Goal: Obtain resource: Download file/media

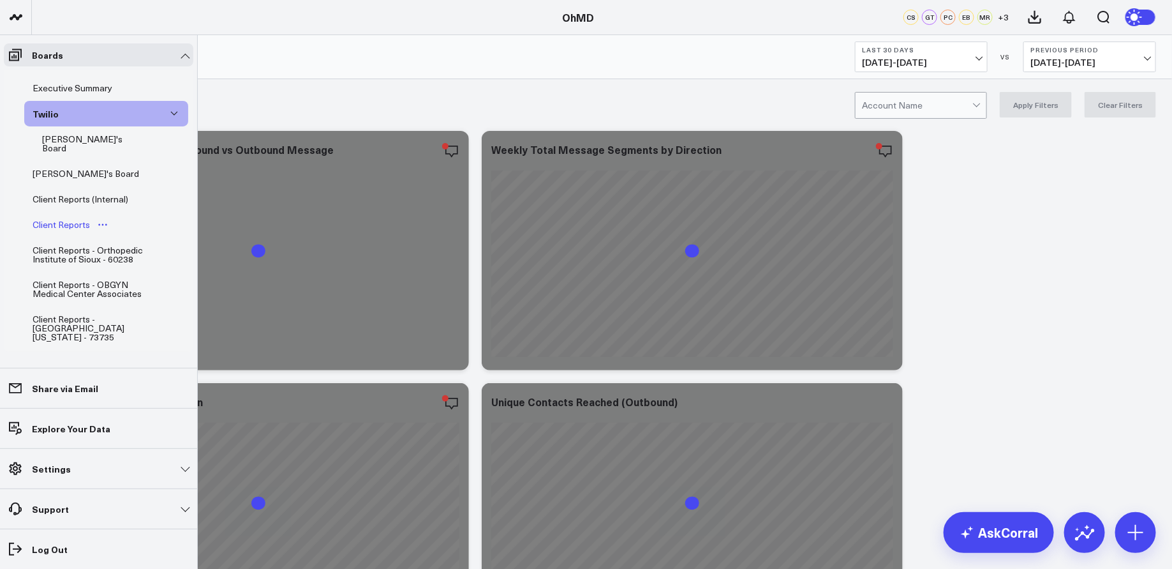
click at [77, 218] on div "Client Reports" at bounding box center [61, 224] width 64 height 15
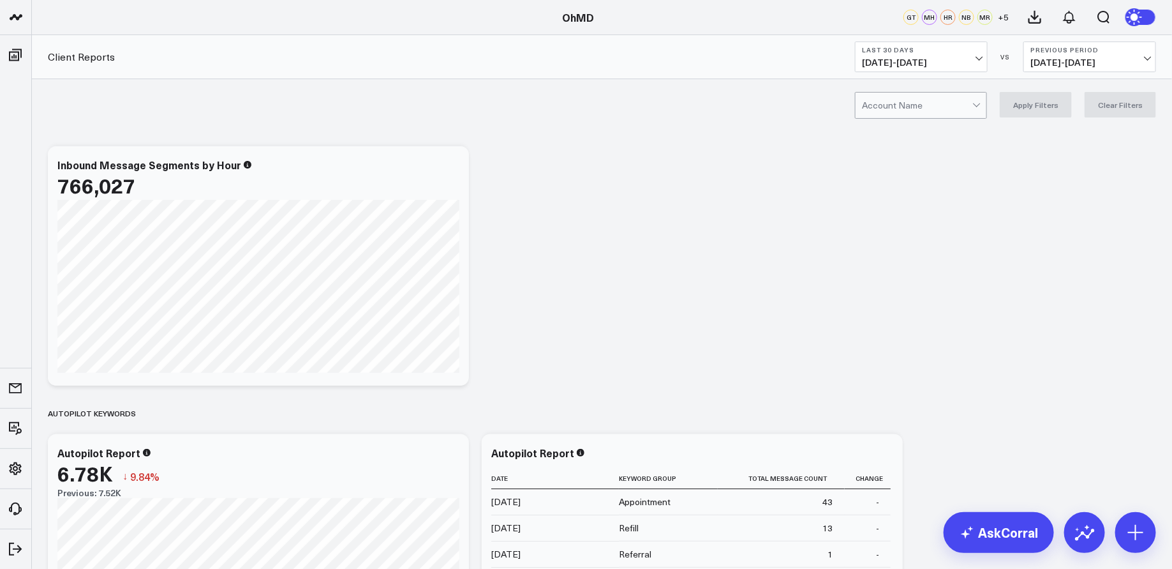
click at [942, 51] on b "Last 30 Days" at bounding box center [921, 50] width 119 height 8
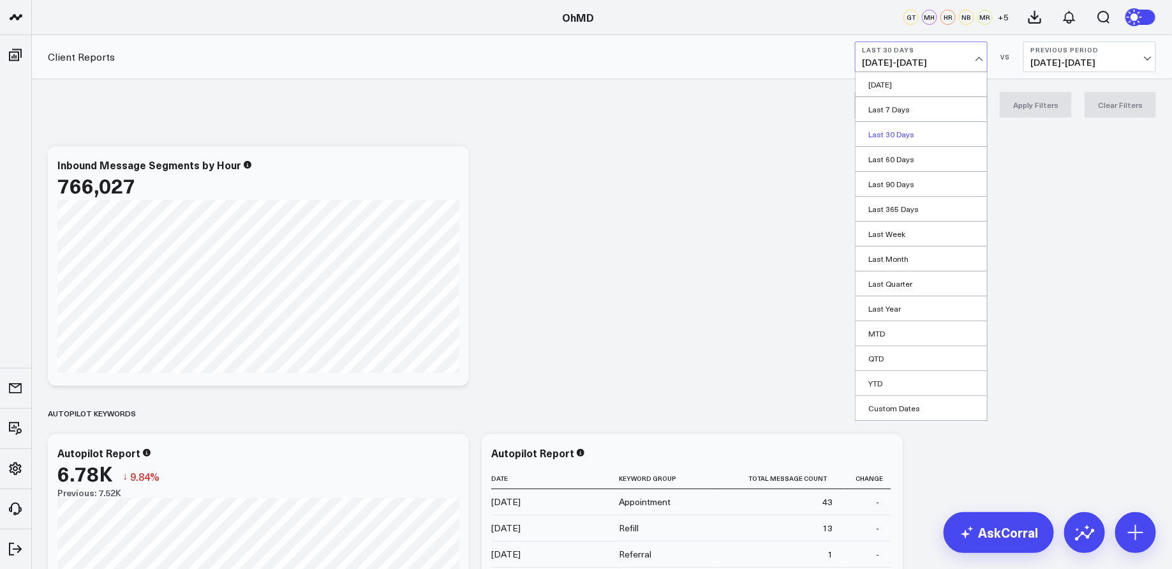
click at [901, 135] on link "Last 30 Days" at bounding box center [921, 134] width 131 height 24
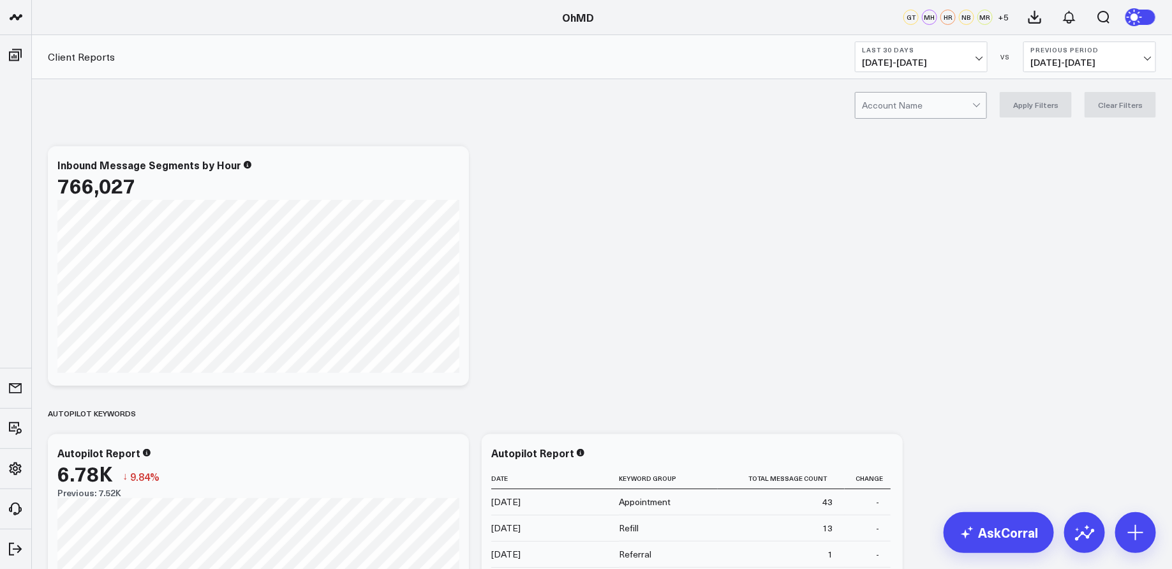
click at [895, 105] on div at bounding box center [917, 106] width 110 height 26
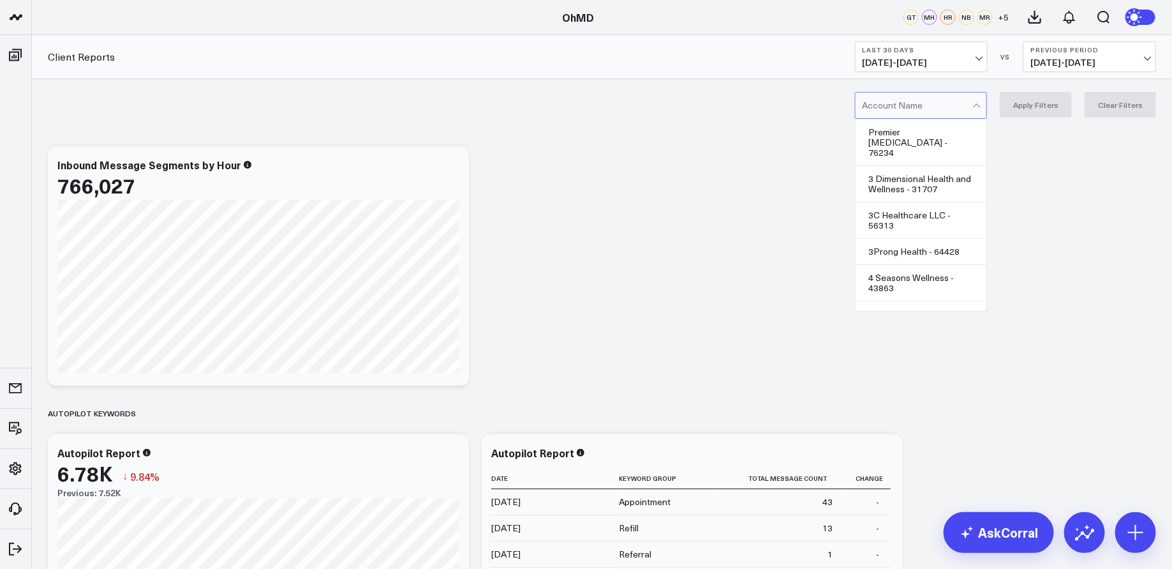
type input "h"
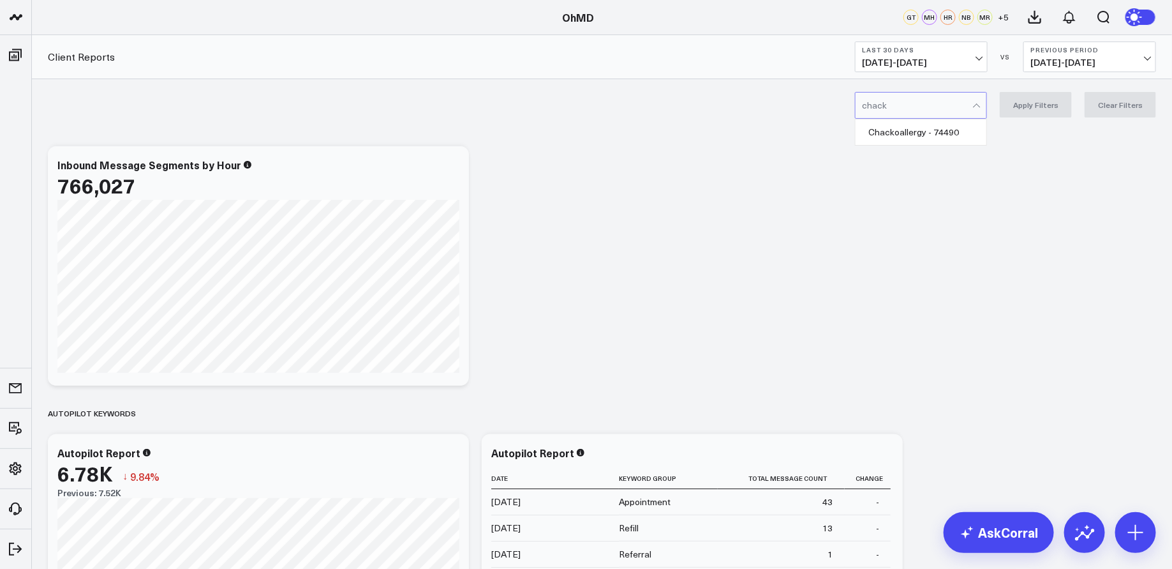
type input "chacko"
click at [916, 133] on div "Chackoallergy - 74490" at bounding box center [921, 132] width 131 height 26
click at [1039, 104] on button "Apply Filters" at bounding box center [1036, 105] width 72 height 26
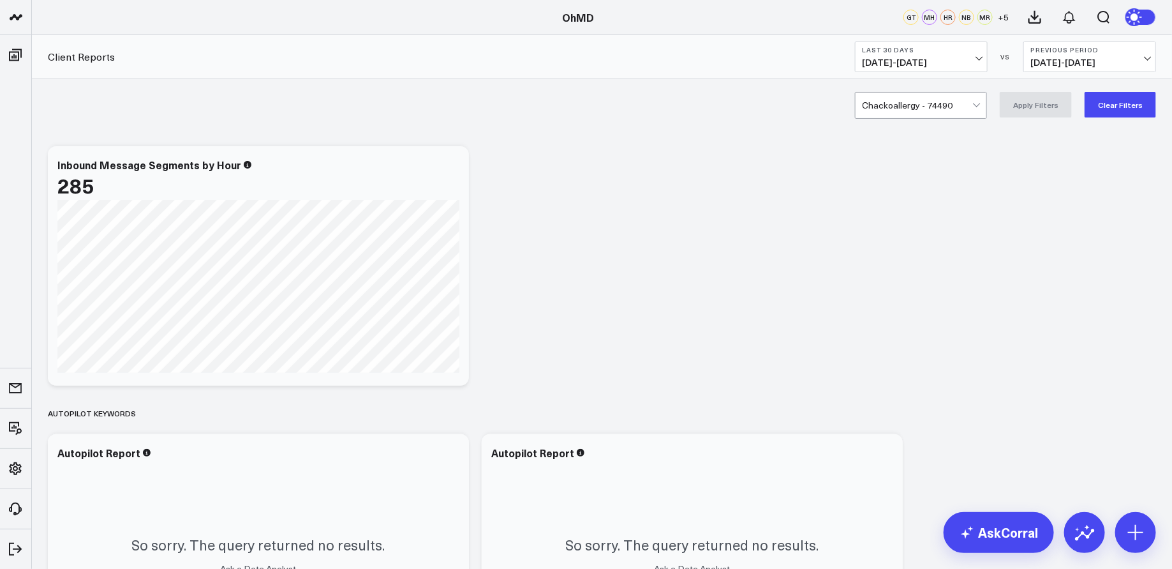
click at [931, 57] on span "09/06/25 - 10/05/25" at bounding box center [921, 62] width 119 height 10
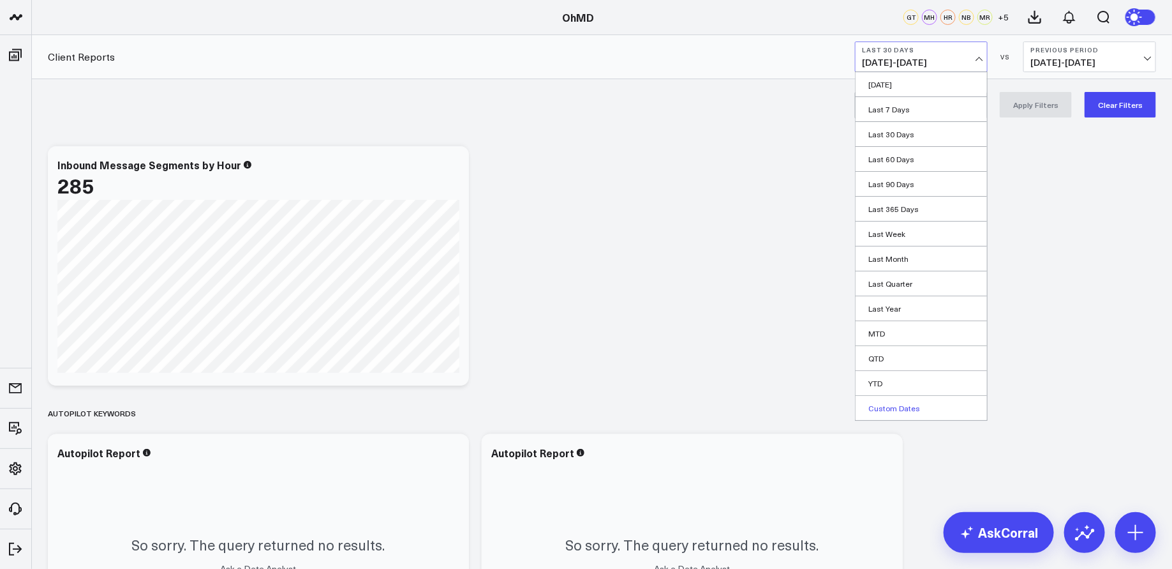
click at [892, 403] on link "Custom Dates" at bounding box center [921, 408] width 131 height 24
select select "9"
select select "2025"
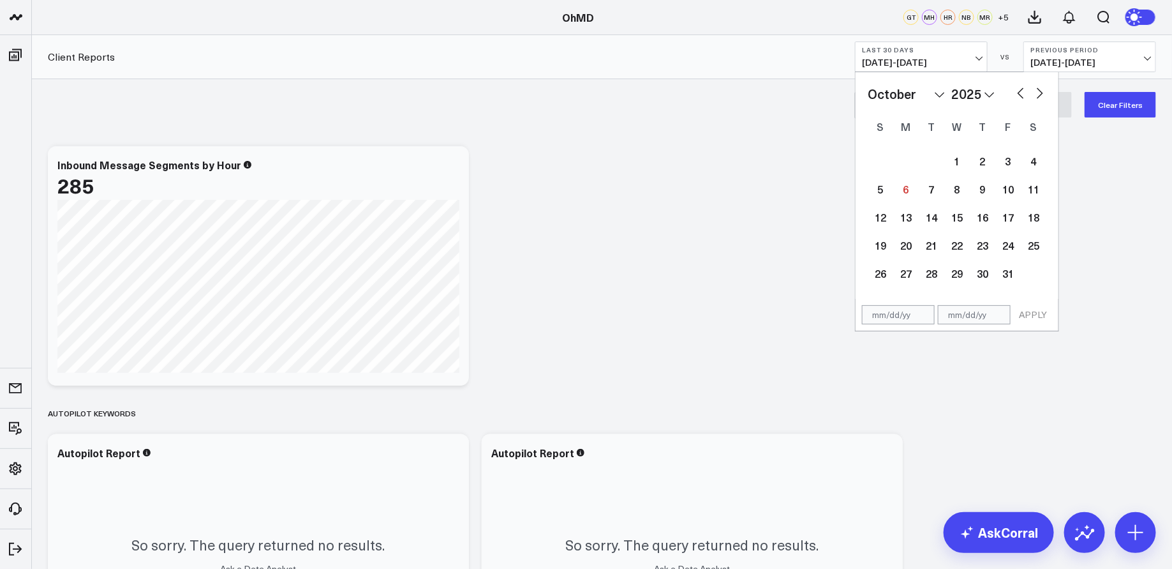
click at [1020, 90] on button "button" at bounding box center [1021, 91] width 13 height 15
select select "8"
select select "2025"
click at [1020, 90] on button "button" at bounding box center [1021, 91] width 13 height 15
select select "7"
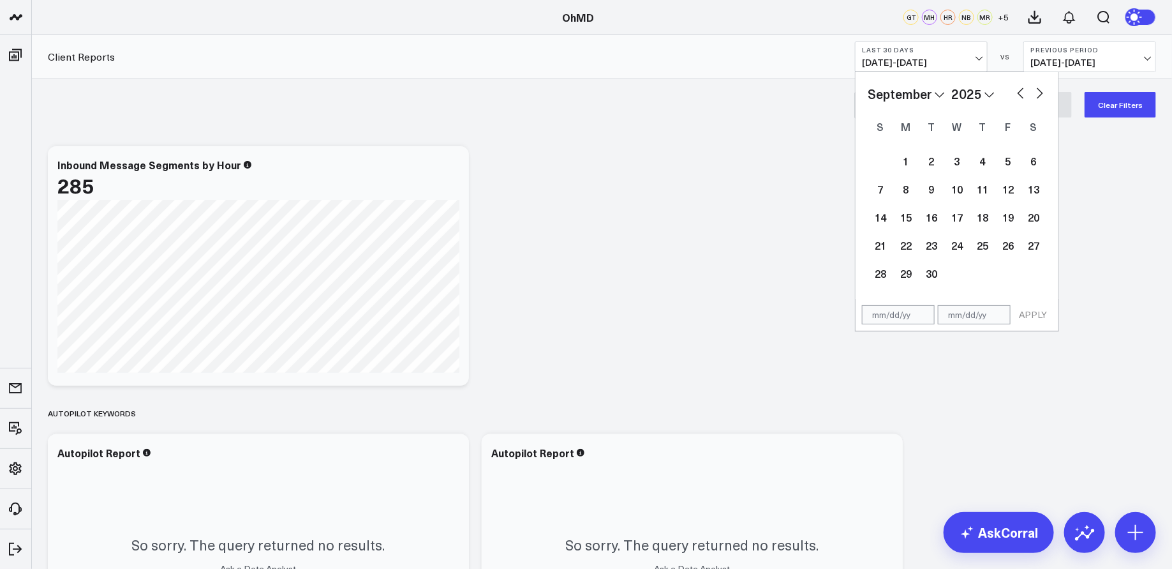
select select "2025"
click at [1020, 90] on button "button" at bounding box center [1021, 91] width 13 height 15
select select "5"
select select "2025"
click at [1020, 90] on button "button" at bounding box center [1021, 91] width 13 height 15
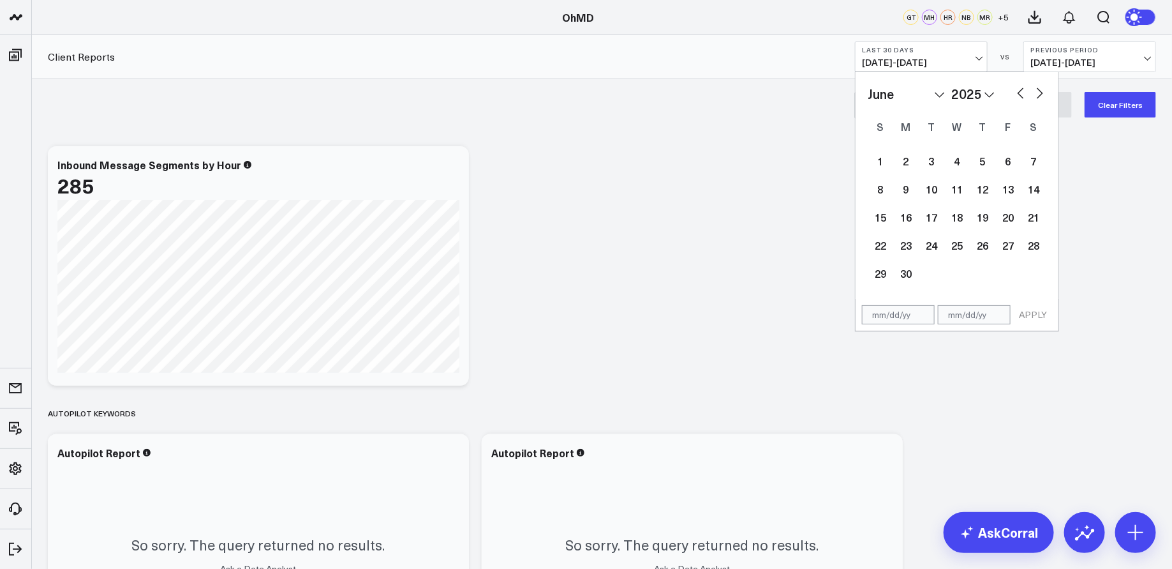
select select "4"
select select "2025"
click at [1020, 90] on button "button" at bounding box center [1021, 91] width 13 height 15
select select "3"
select select "2025"
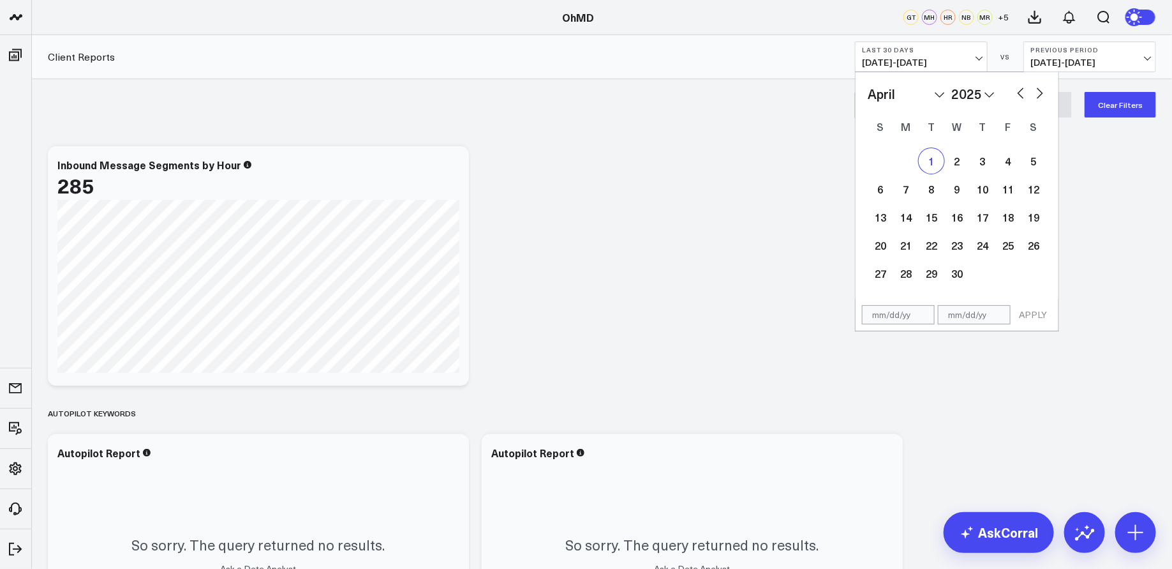
click at [931, 160] on div "1" at bounding box center [932, 161] width 26 height 26
type input "04/01/25"
select select "3"
select select "2025"
click at [1040, 93] on button "button" at bounding box center [1040, 91] width 13 height 15
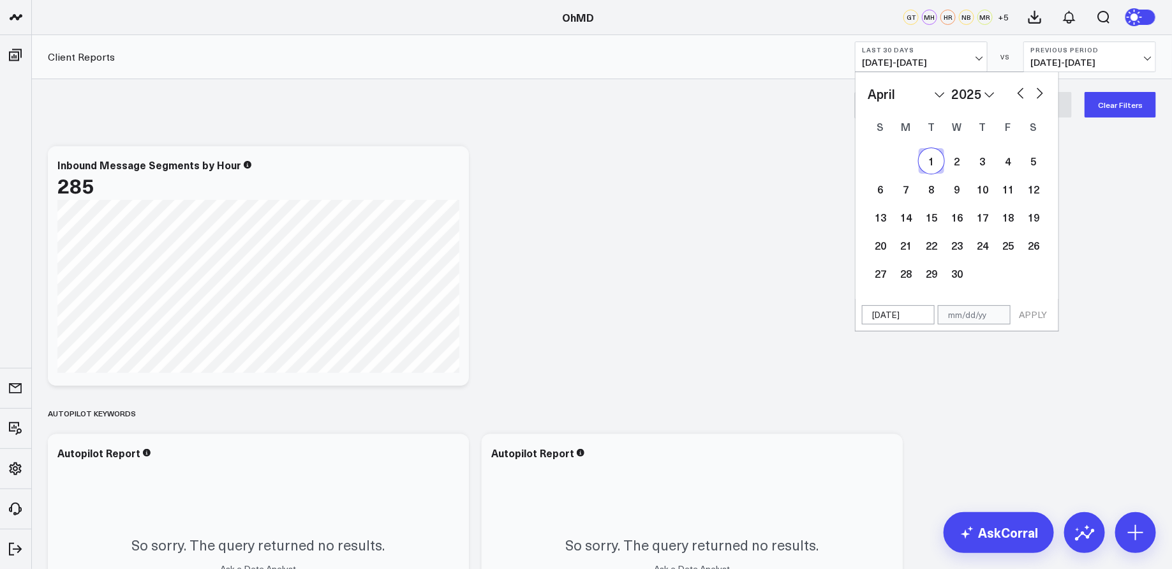
select select "4"
select select "2025"
click at [1040, 93] on button "button" at bounding box center [1040, 91] width 13 height 15
select select "6"
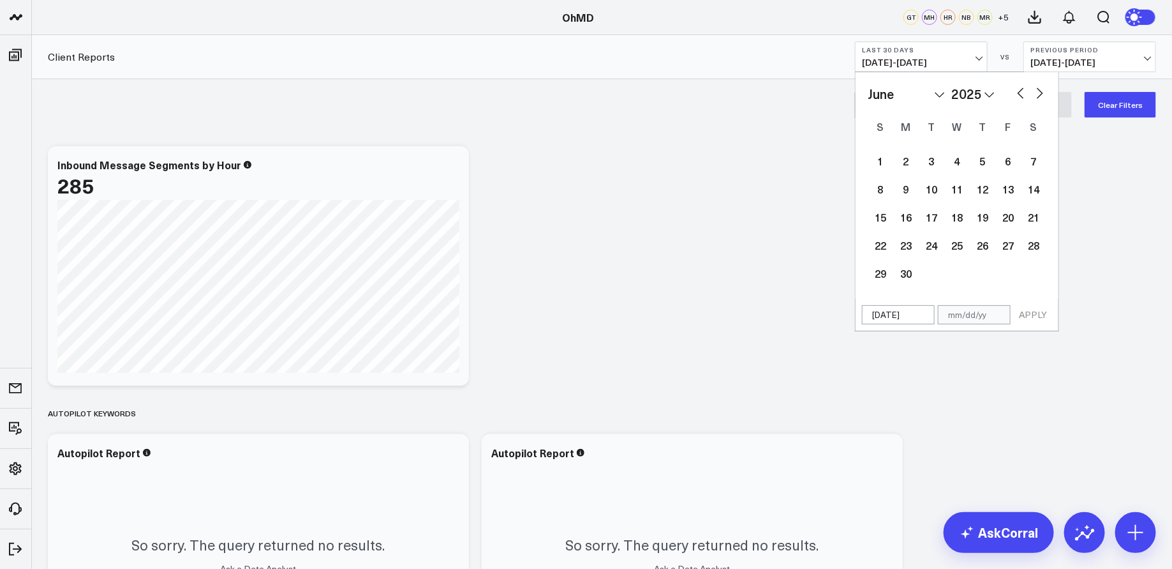
select select "2025"
click at [1040, 93] on button "button" at bounding box center [1040, 91] width 13 height 15
select select "7"
select select "2025"
click at [1040, 93] on button "button" at bounding box center [1040, 91] width 13 height 15
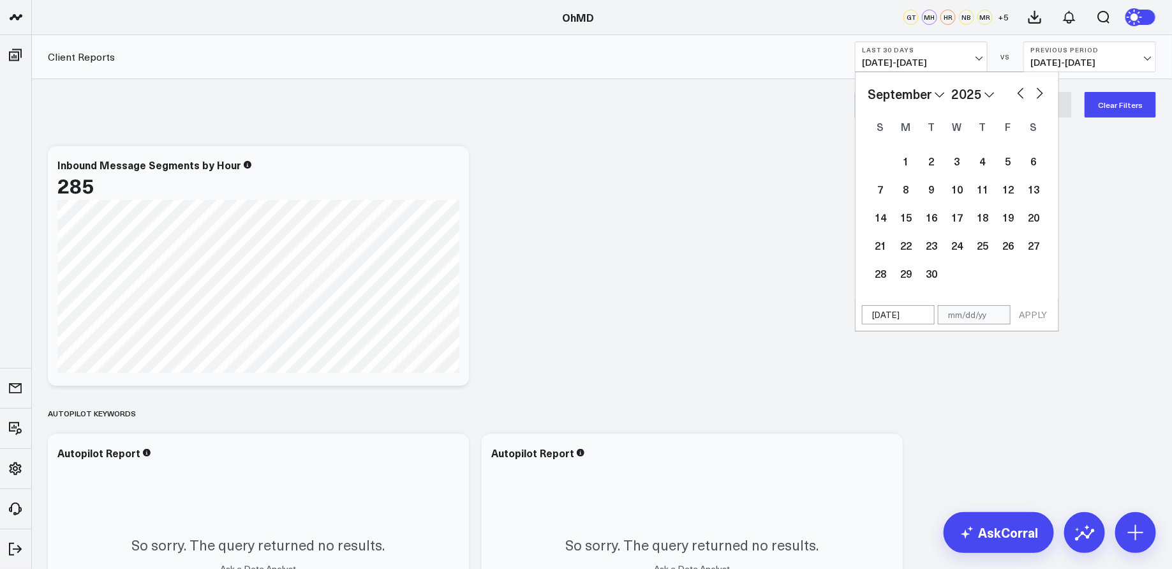
click at [1040, 93] on button "button" at bounding box center [1040, 91] width 13 height 15
select select "9"
select select "2025"
click at [1040, 93] on button "button" at bounding box center [1040, 91] width 13 height 15
select select "10"
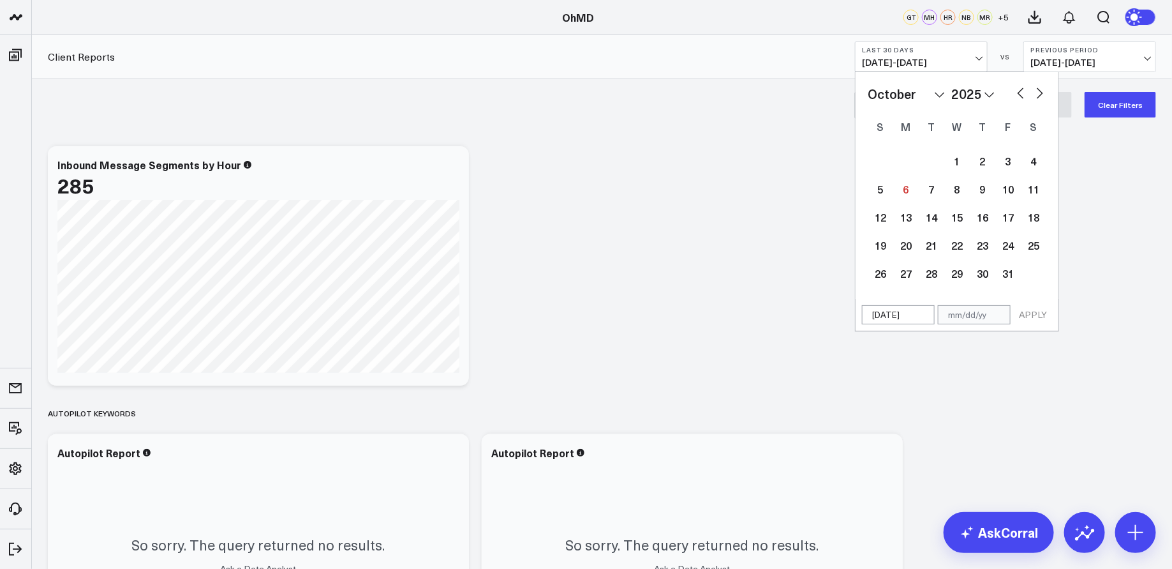
select select "2025"
click at [1021, 96] on button "button" at bounding box center [1021, 91] width 13 height 15
select select "9"
select select "2025"
click at [910, 192] on div "6" at bounding box center [906, 189] width 26 height 26
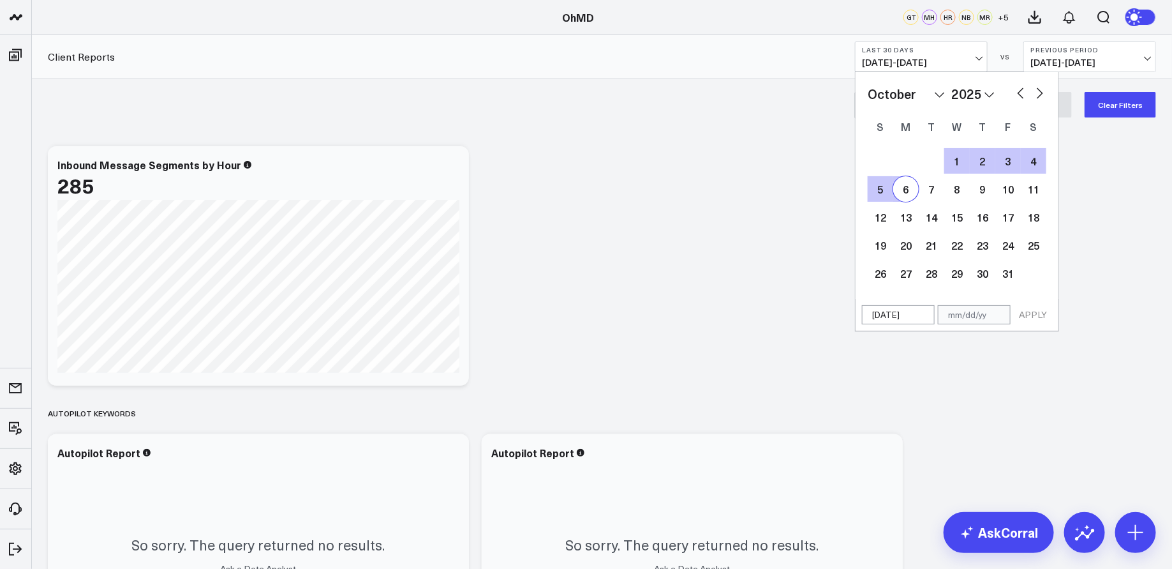
type input "[DATE]"
select select "9"
select select "2025"
click at [1024, 312] on button "APPLY" at bounding box center [1033, 314] width 38 height 19
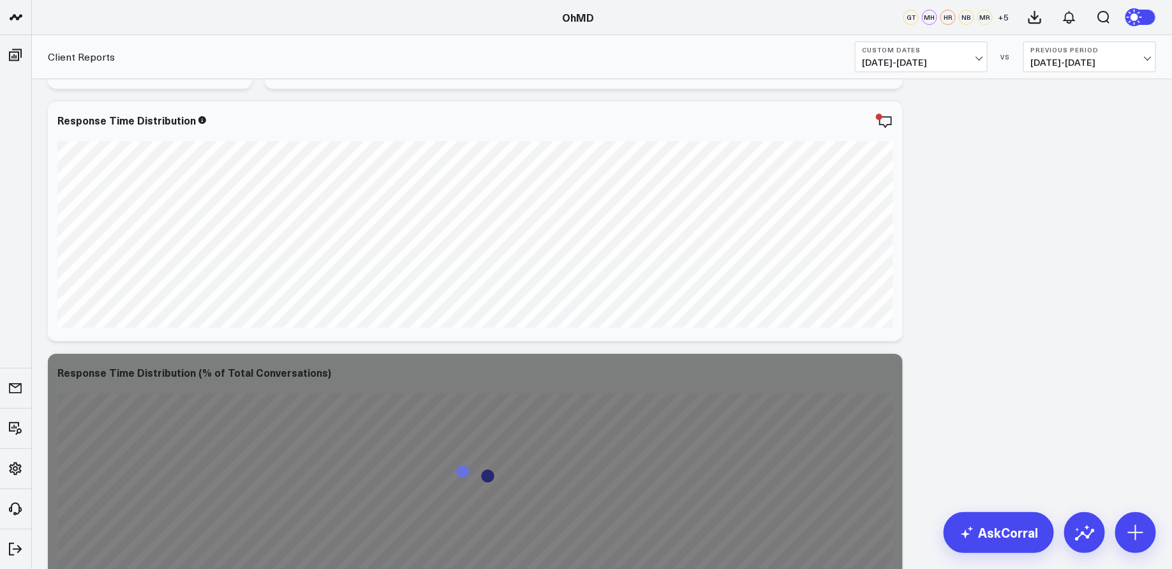
scroll to position [2155, 0]
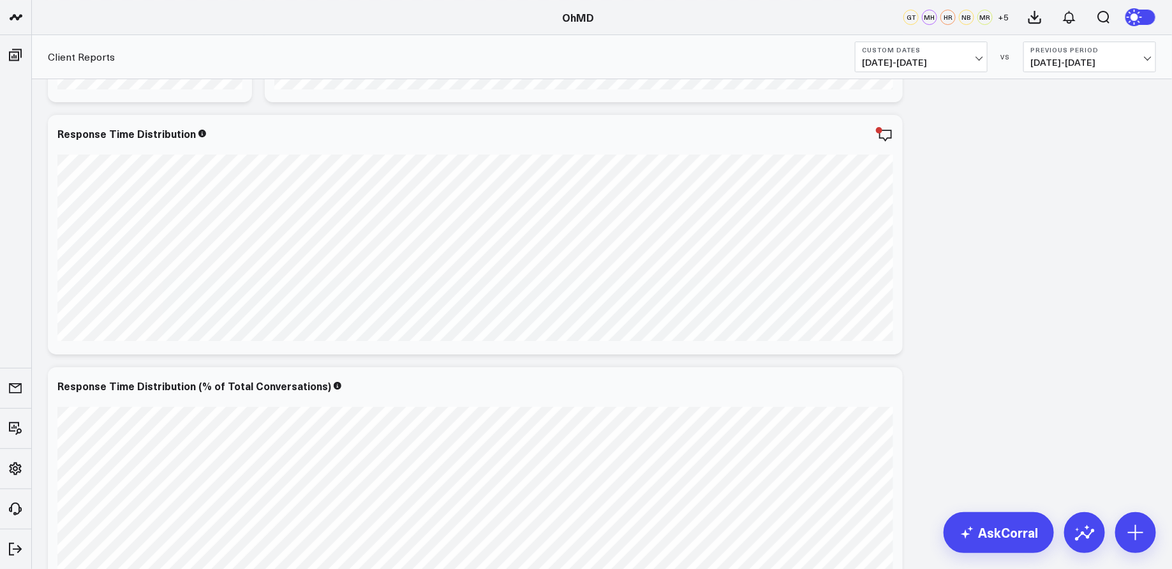
click at [978, 57] on span "04/01/25 - 10/06/25" at bounding box center [921, 62] width 119 height 10
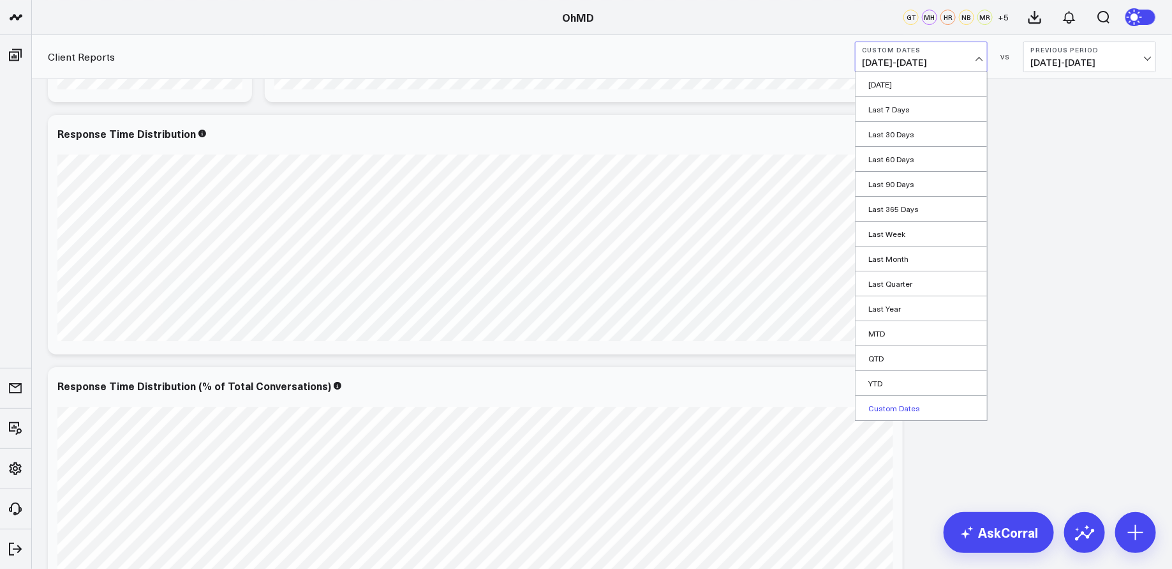
click at [909, 405] on link "Custom Dates" at bounding box center [921, 408] width 131 height 24
select select "9"
select select "2025"
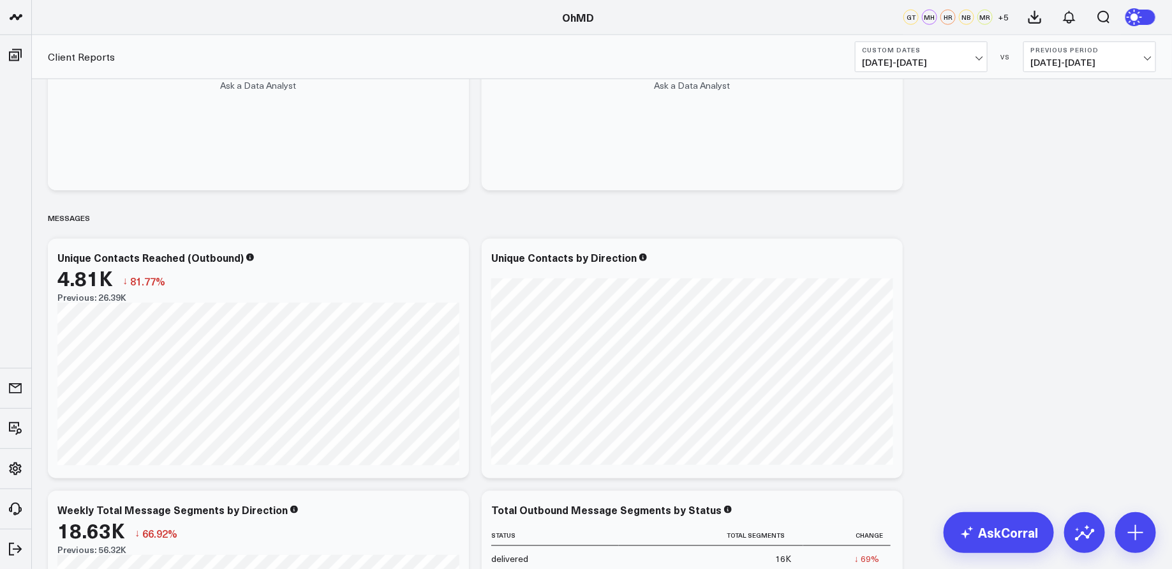
scroll to position [0, 0]
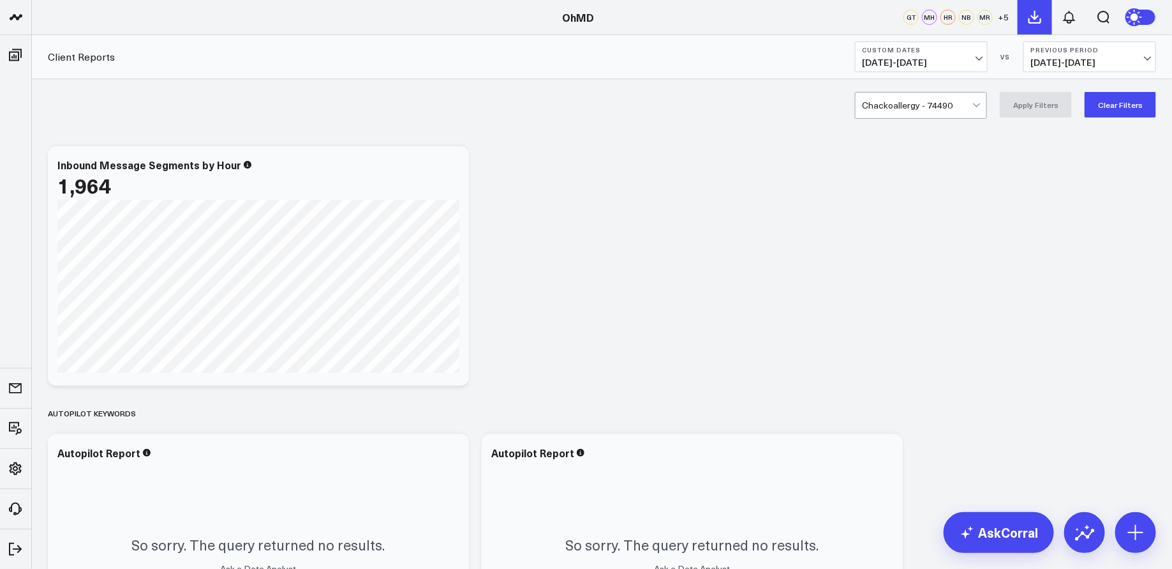
click at [1040, 15] on icon at bounding box center [1035, 17] width 15 height 15
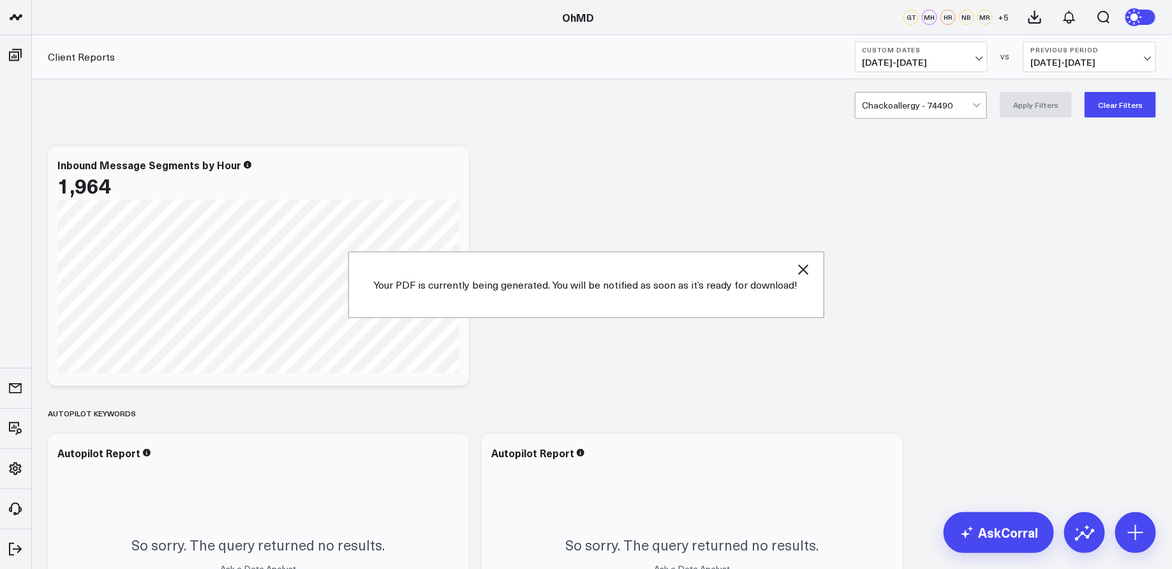
click at [979, 57] on span "04/01/25 - 10/06/25" at bounding box center [921, 62] width 119 height 10
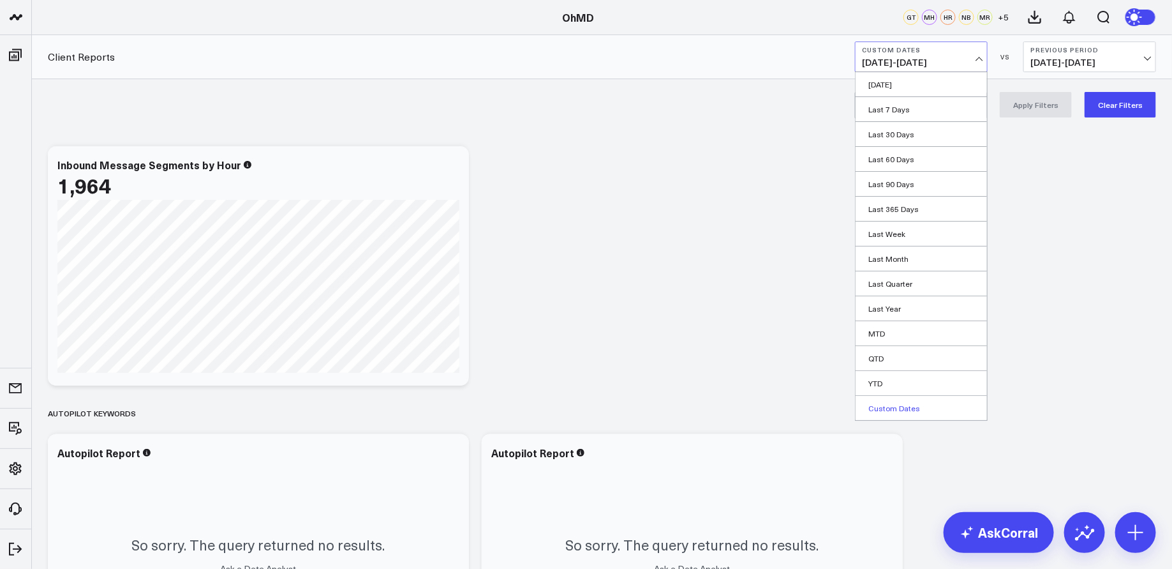
click at [897, 407] on link "Custom Dates" at bounding box center [921, 408] width 131 height 24
select select "9"
select select "2025"
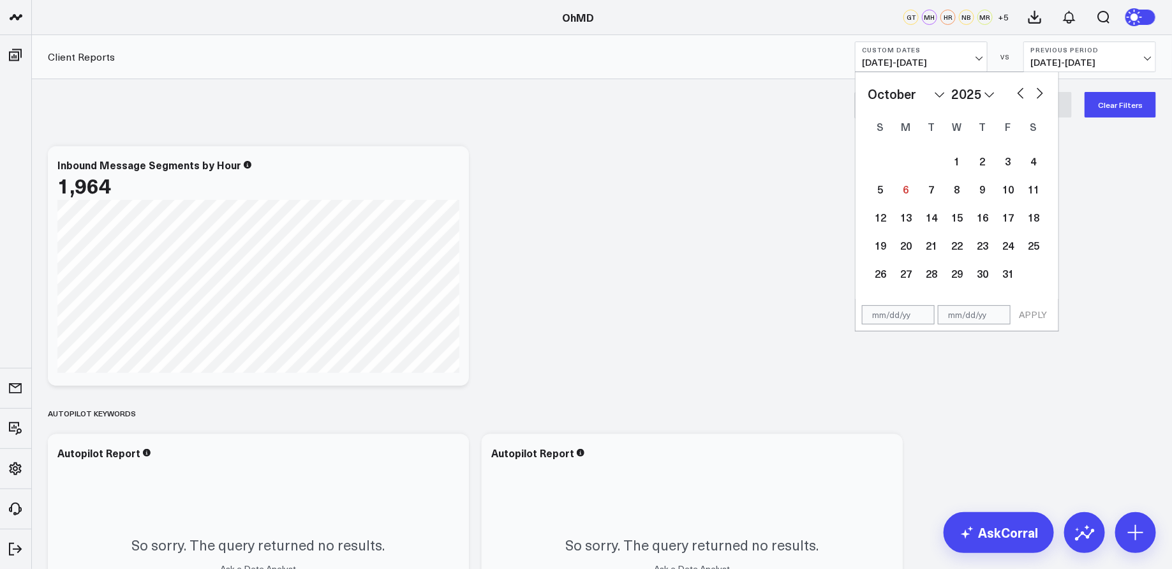
click at [1019, 92] on button "button" at bounding box center [1021, 91] width 13 height 15
select select "8"
select select "2025"
click at [1040, 91] on button "button" at bounding box center [1040, 91] width 13 height 15
select select "9"
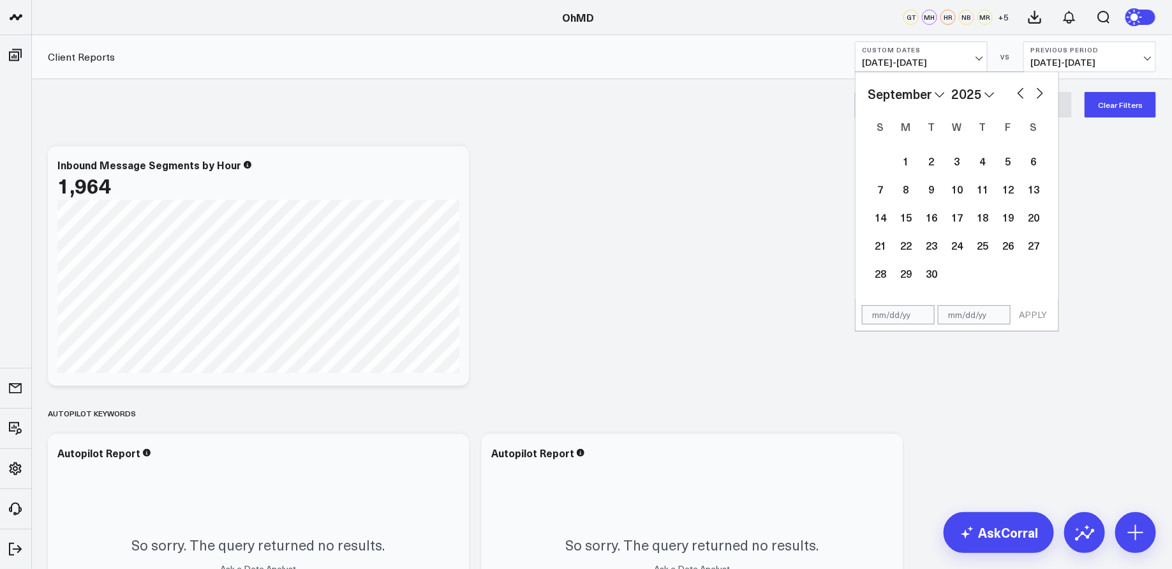
select select "2025"
click at [1017, 92] on button "button" at bounding box center [1021, 91] width 13 height 15
select select "8"
select select "2025"
click at [907, 246] on div "22" at bounding box center [906, 245] width 26 height 26
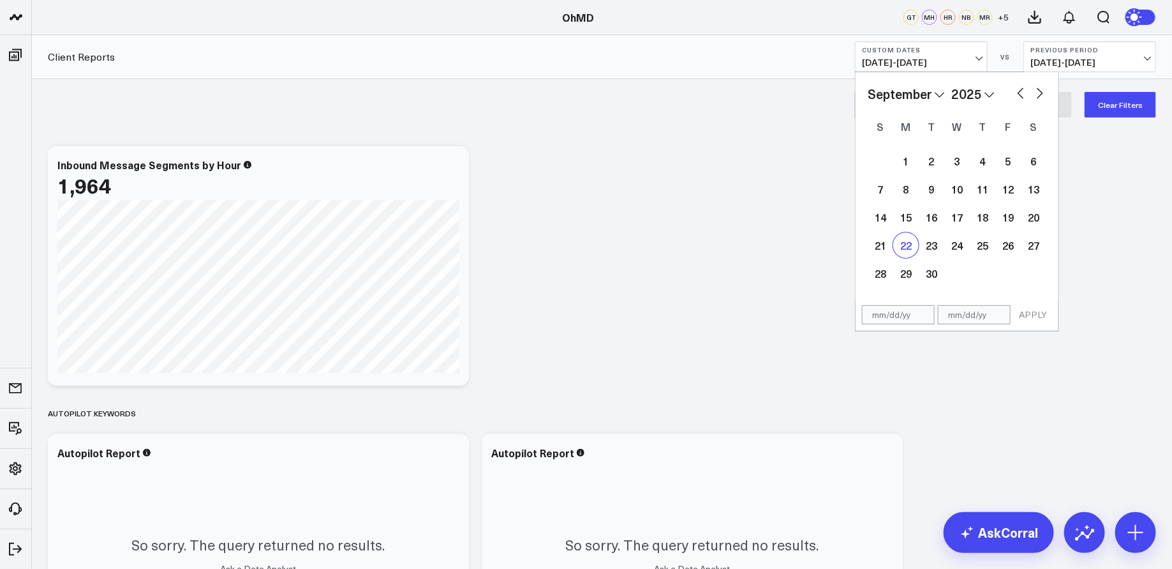
type input "[DATE]"
select select "8"
select select "2025"
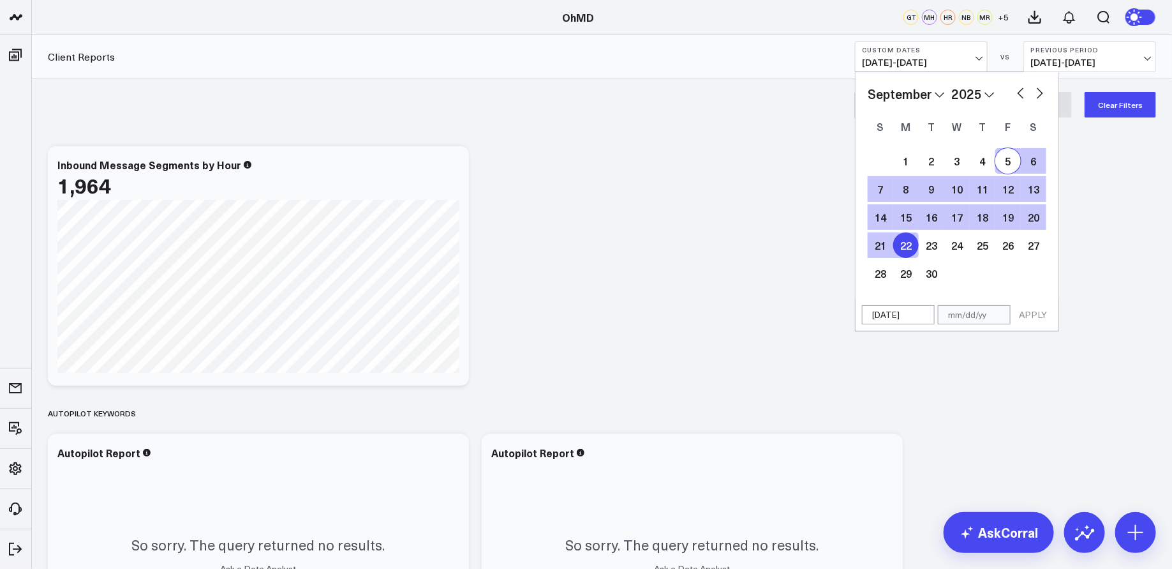
click at [1040, 94] on button "button" at bounding box center [1040, 91] width 13 height 15
select select "9"
select select "2025"
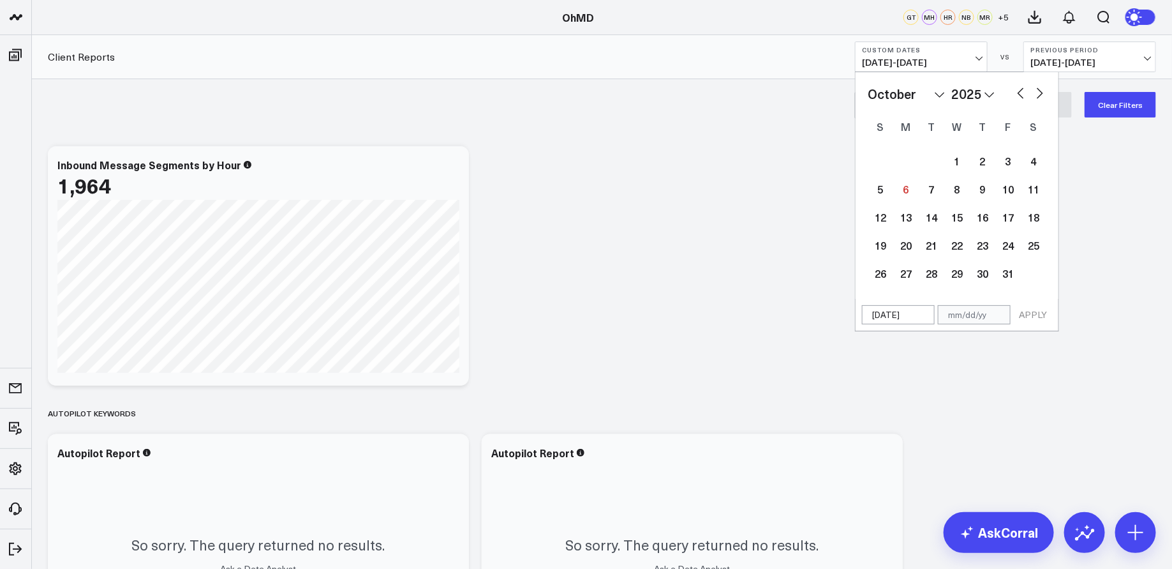
click at [1040, 94] on button "button" at bounding box center [1040, 91] width 13 height 15
select select "10"
select select "2025"
click at [1024, 96] on button "button" at bounding box center [1021, 91] width 13 height 15
select select "9"
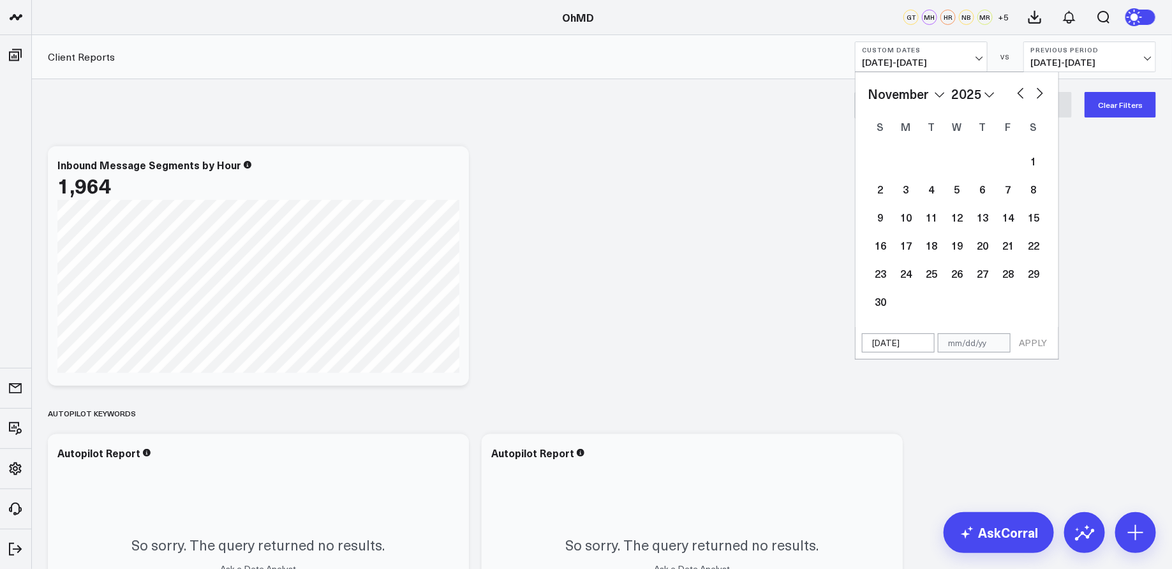
select select "2025"
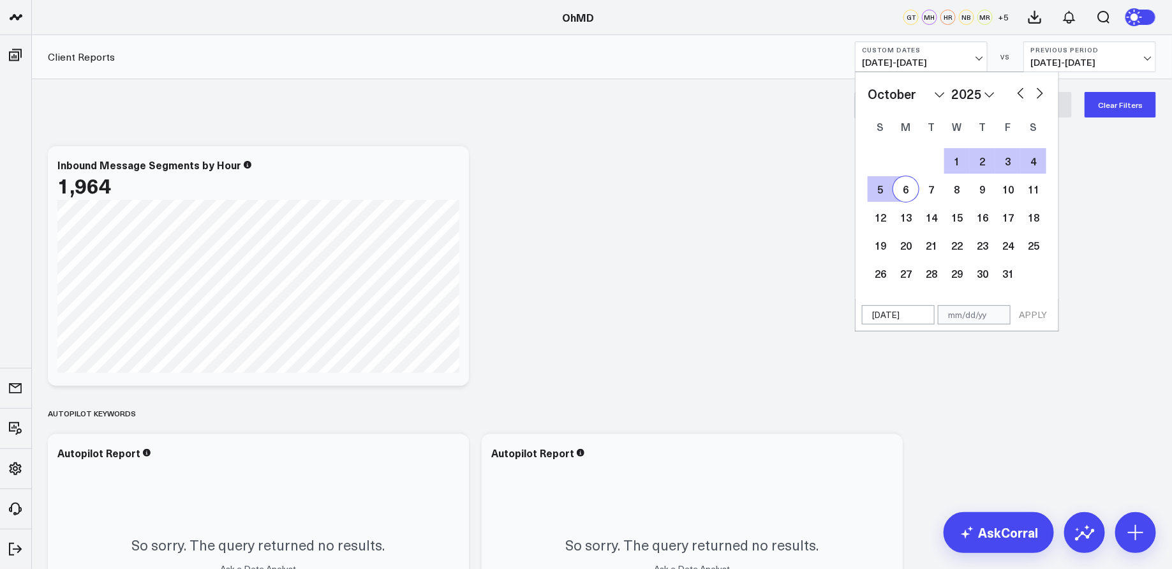
click at [908, 192] on div "6" at bounding box center [906, 189] width 26 height 26
type input "[DATE]"
select select "9"
select select "2025"
click at [1031, 310] on button "APPLY" at bounding box center [1033, 314] width 38 height 19
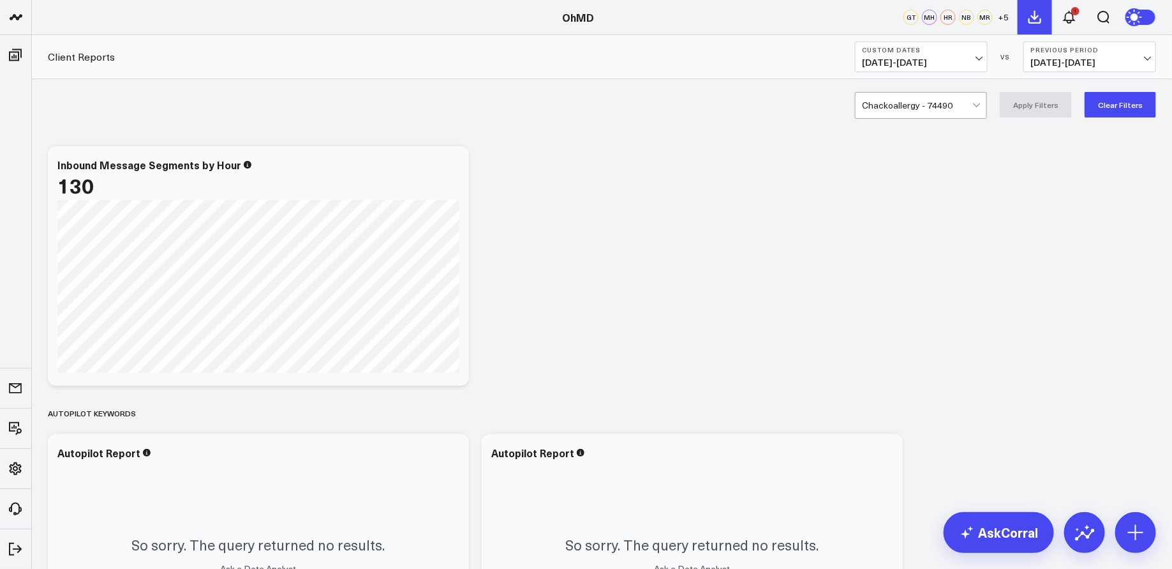
click at [1035, 15] on icon at bounding box center [1034, 16] width 11 height 11
click at [1067, 10] on icon at bounding box center [1069, 17] width 15 height 15
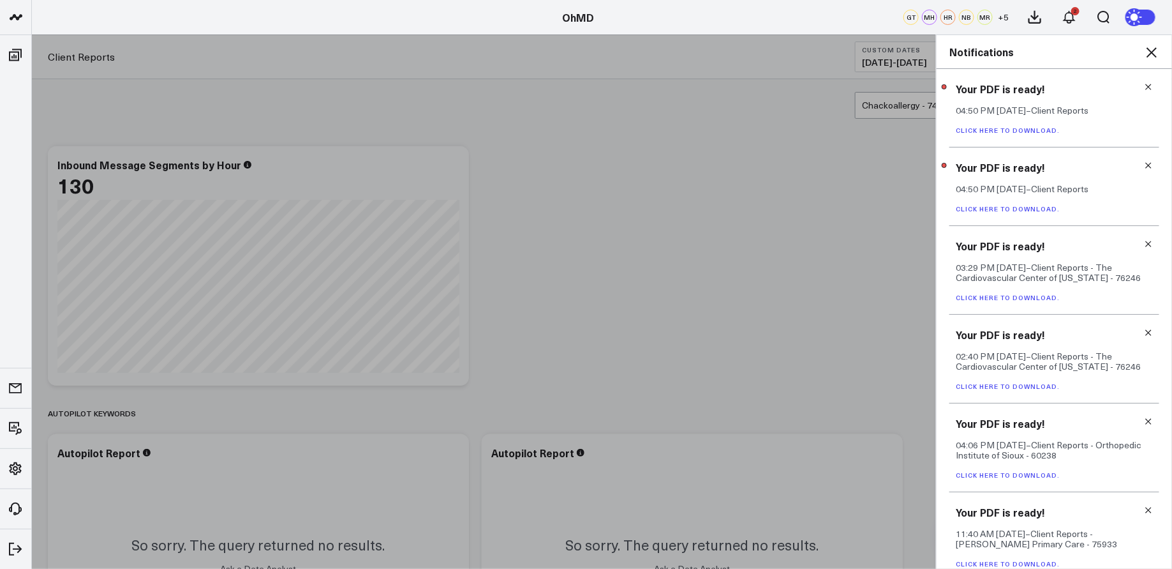
click at [1038, 206] on link "Click here to download." at bounding box center [1008, 208] width 104 height 9
click at [1031, 130] on link "Click here to download." at bounding box center [1008, 130] width 104 height 9
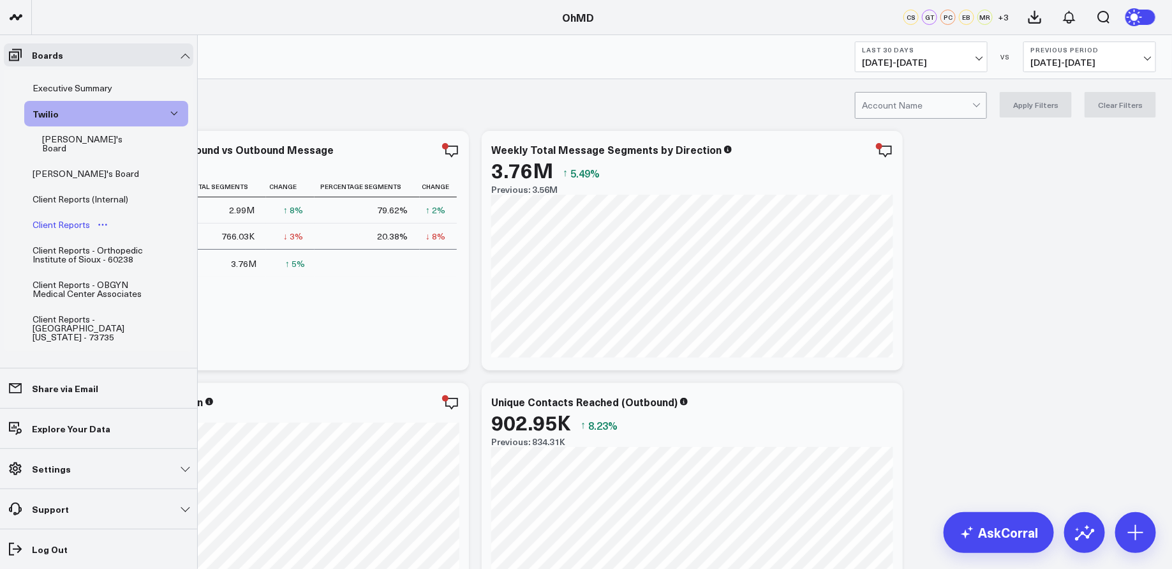
click at [68, 217] on div "Client Reports" at bounding box center [61, 224] width 64 height 15
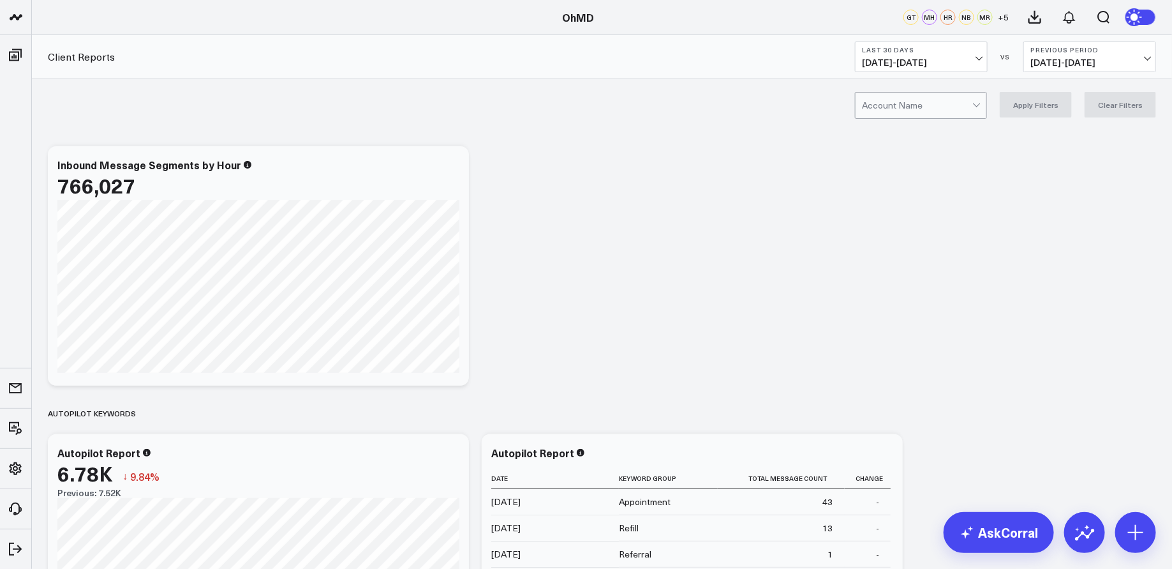
click at [973, 55] on button "Last 30 Days [DATE] - [DATE]" at bounding box center [921, 56] width 133 height 31
click at [929, 110] on div at bounding box center [917, 106] width 110 height 26
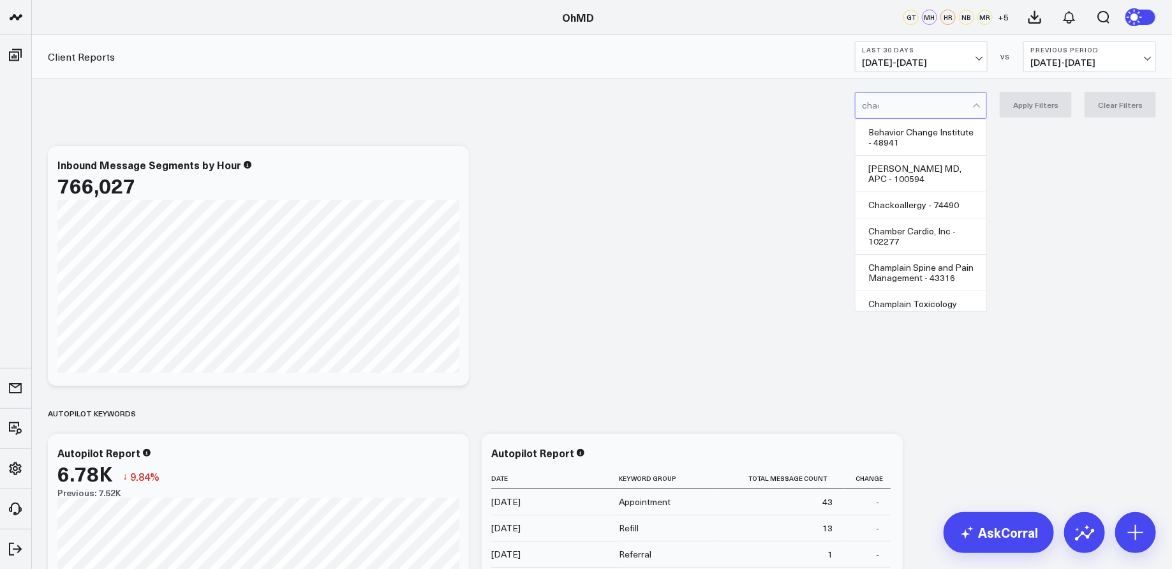
type input "[PERSON_NAME]"
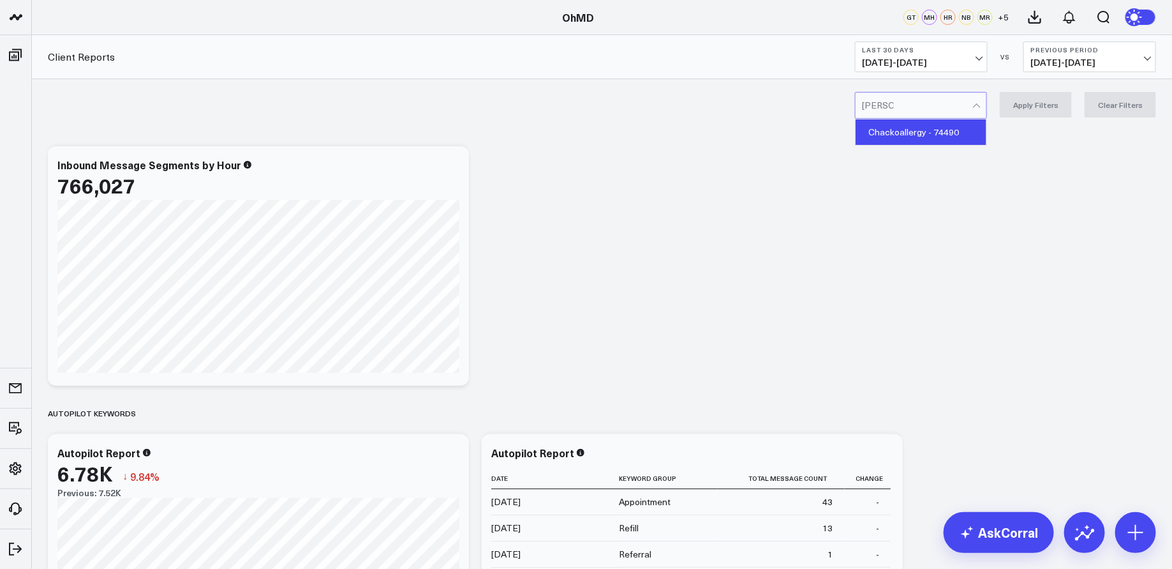
click at [919, 133] on div "Chackoallergy - 74490" at bounding box center [921, 132] width 131 height 26
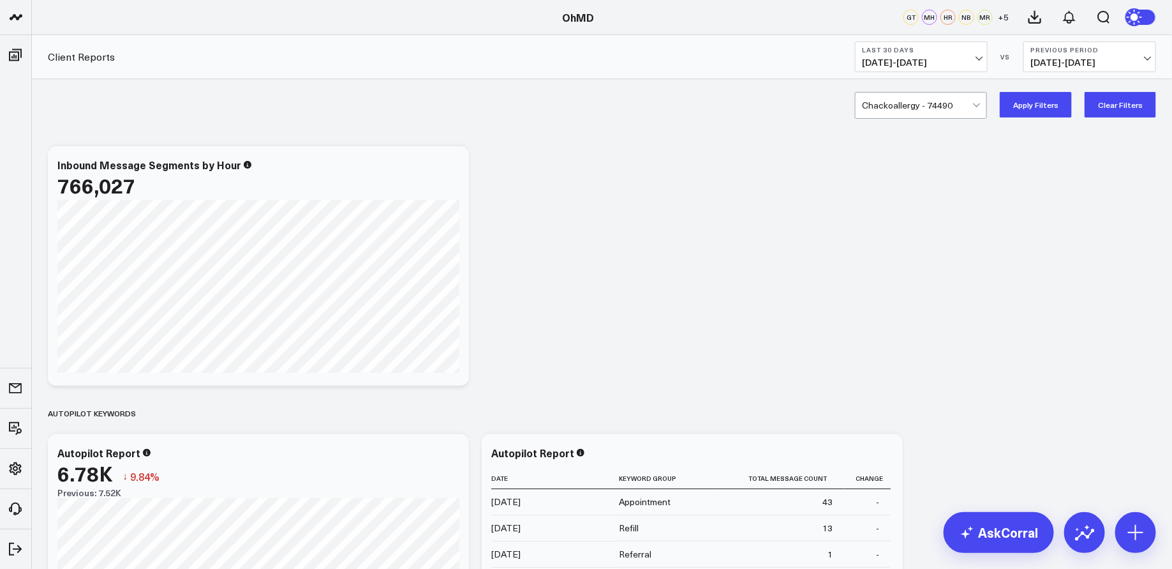
click at [942, 50] on b "Last 30 Days" at bounding box center [921, 50] width 119 height 8
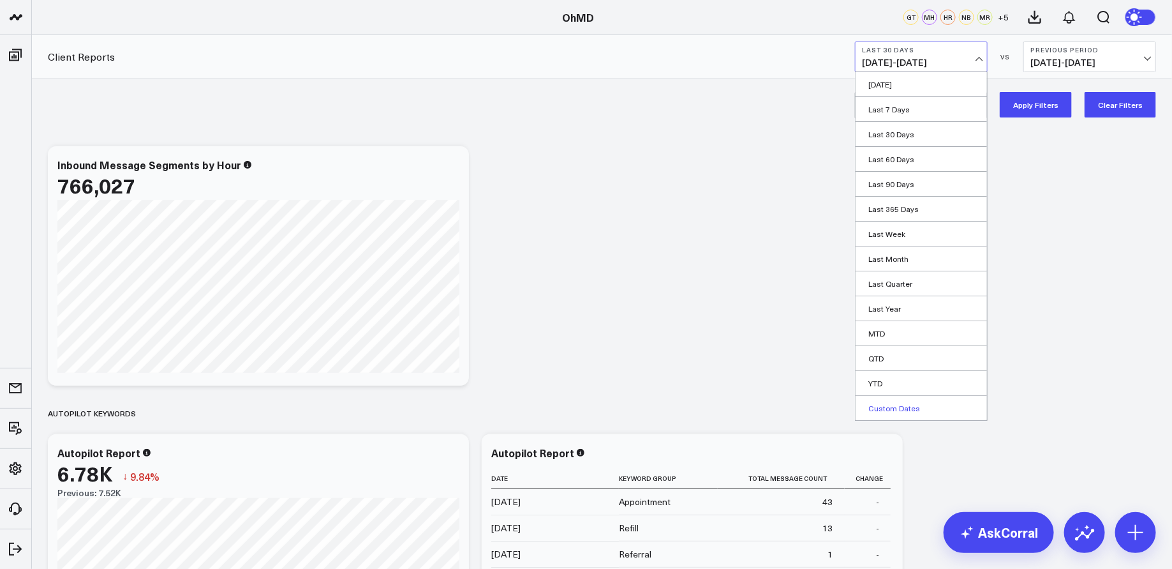
click at [908, 405] on link "Custom Dates" at bounding box center [921, 408] width 131 height 24
select select "9"
select select "2025"
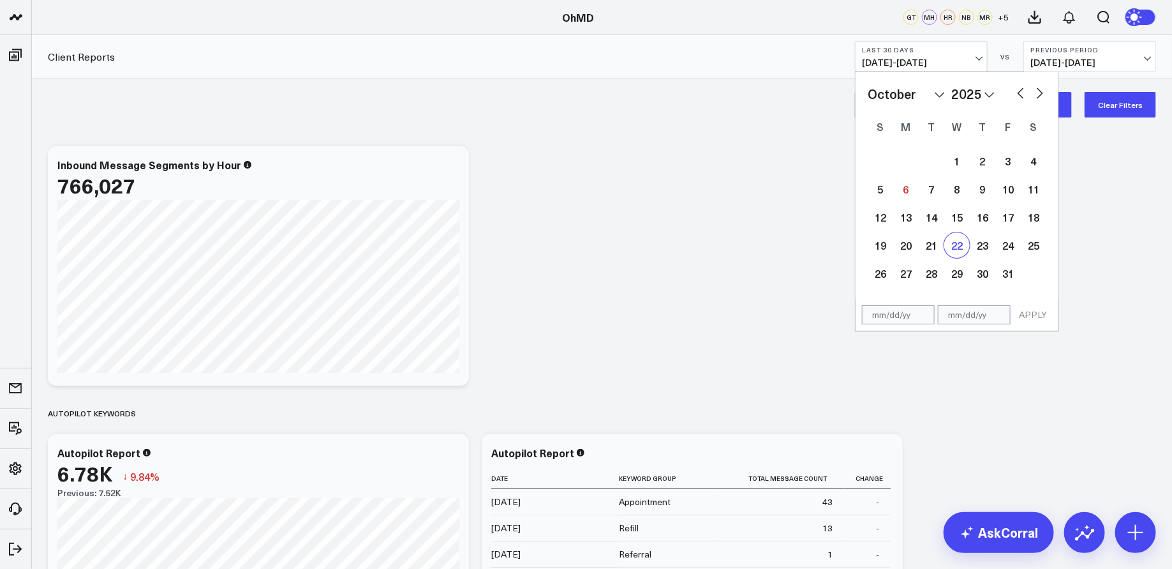
click at [956, 242] on div "22" at bounding box center [958, 245] width 26 height 26
type input "10/22/25"
select select "9"
select select "2025"
click at [957, 271] on div "29" at bounding box center [958, 273] width 26 height 26
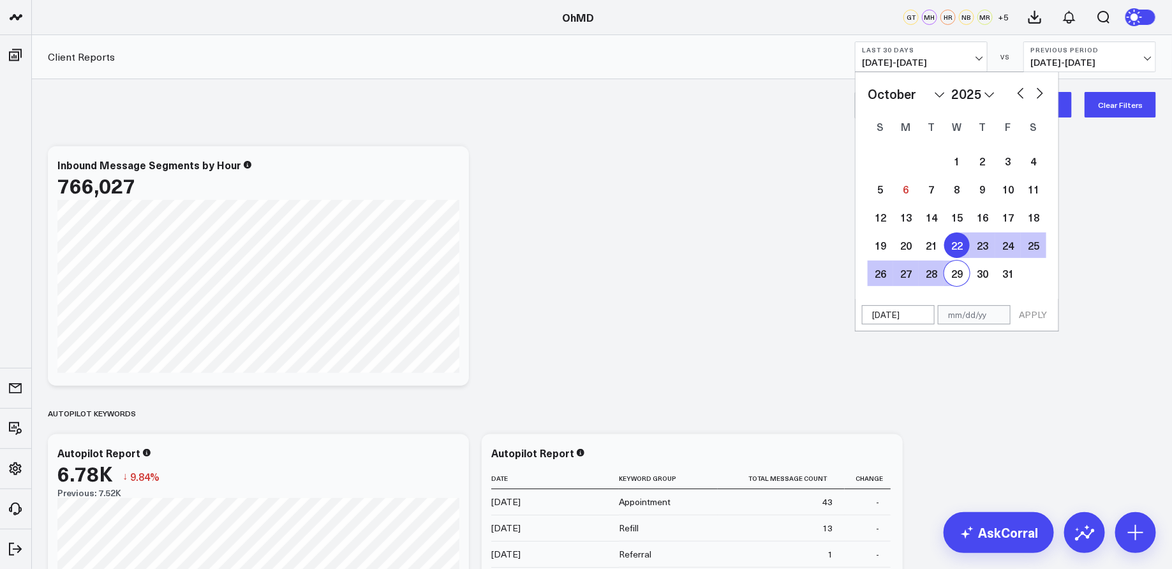
type input "10/29/25"
select select "9"
select select "2025"
click at [1029, 314] on button "APPLY" at bounding box center [1033, 314] width 38 height 19
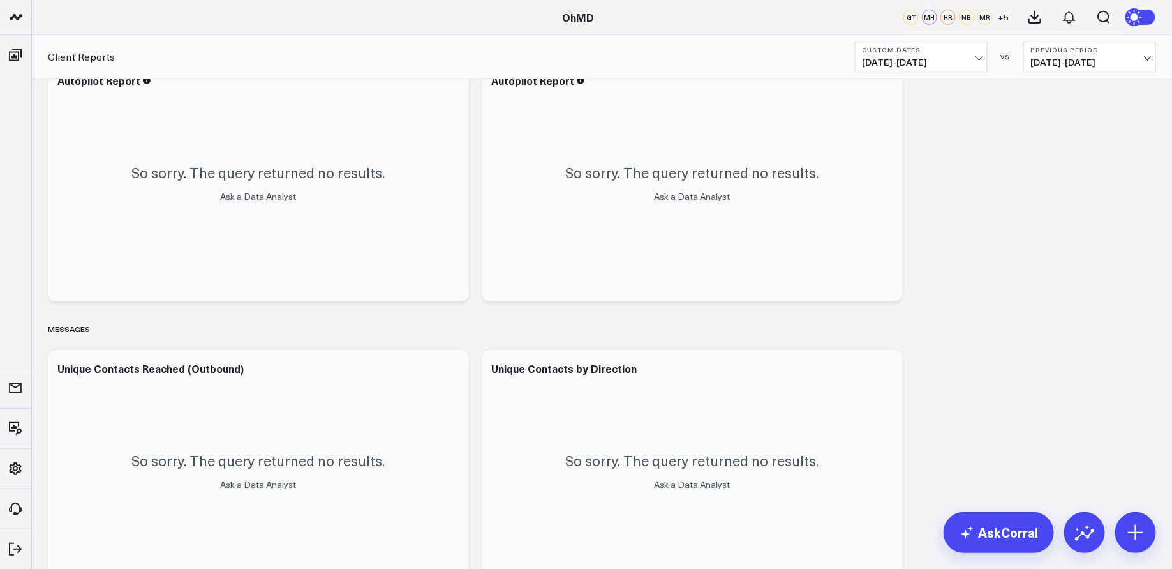
scroll to position [292, 0]
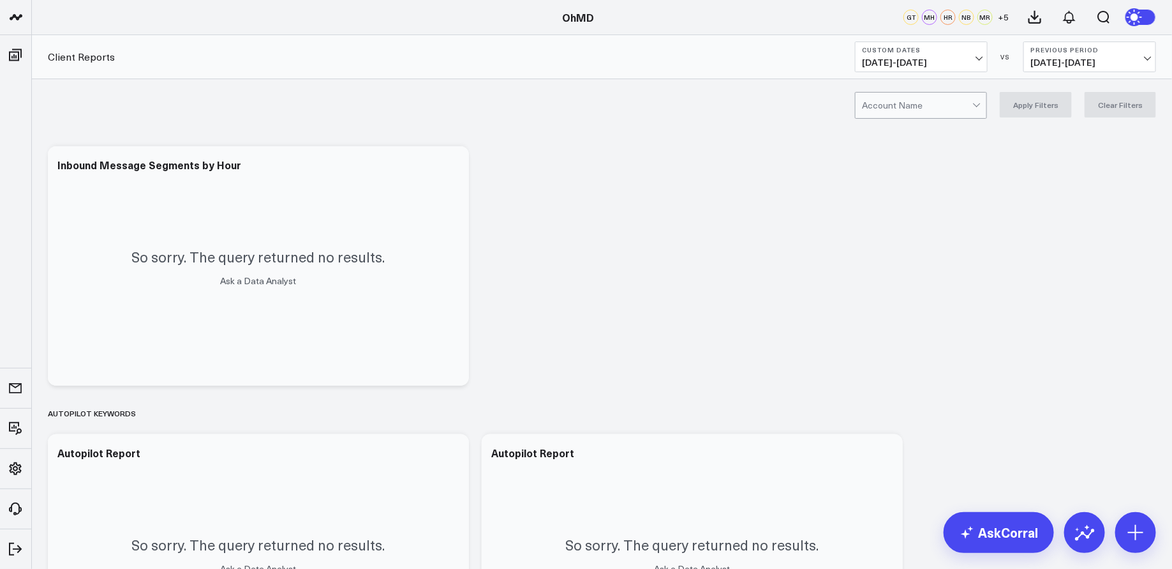
click at [957, 105] on div at bounding box center [917, 106] width 110 height 26
type input "[PERSON_NAME]"
click at [944, 130] on div "Chackoallergy - 74490" at bounding box center [921, 132] width 131 height 26
click at [961, 52] on b "Custom Dates" at bounding box center [921, 50] width 119 height 8
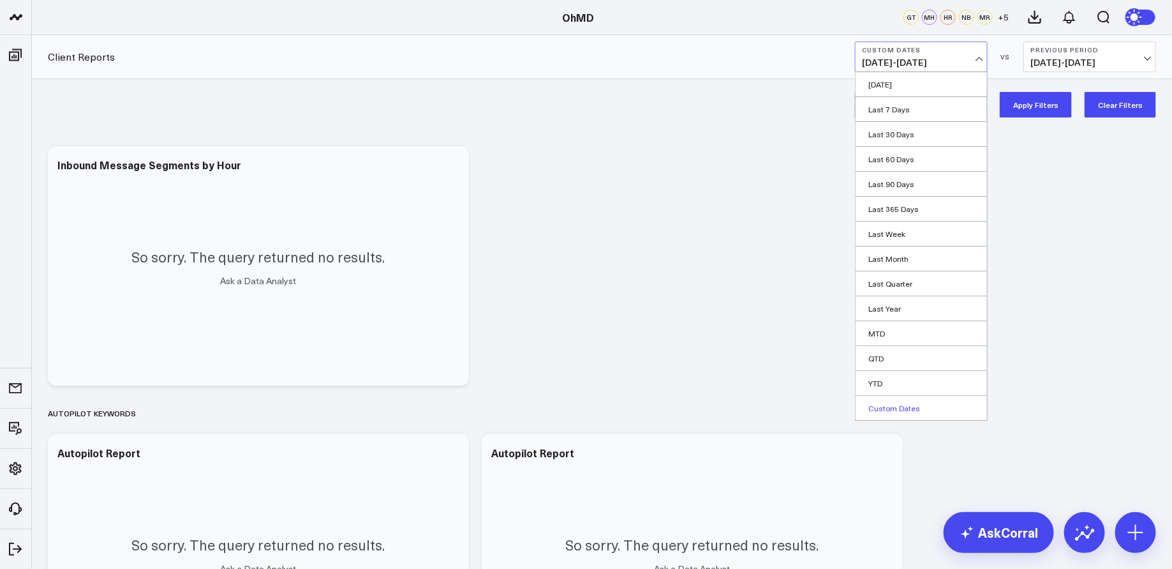
click at [896, 405] on link "Custom Dates" at bounding box center [921, 408] width 131 height 24
select select "9"
select select "2025"
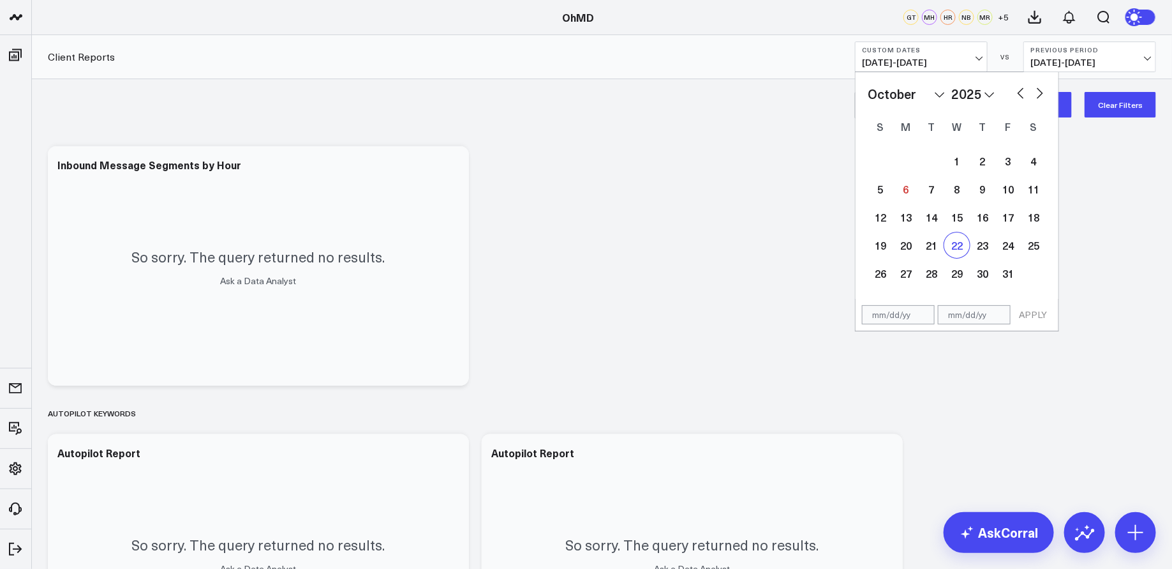
click at [953, 242] on div "22" at bounding box center [958, 245] width 26 height 26
type input "10/22/25"
select select "9"
select select "2025"
click at [959, 275] on div "29" at bounding box center [958, 273] width 26 height 26
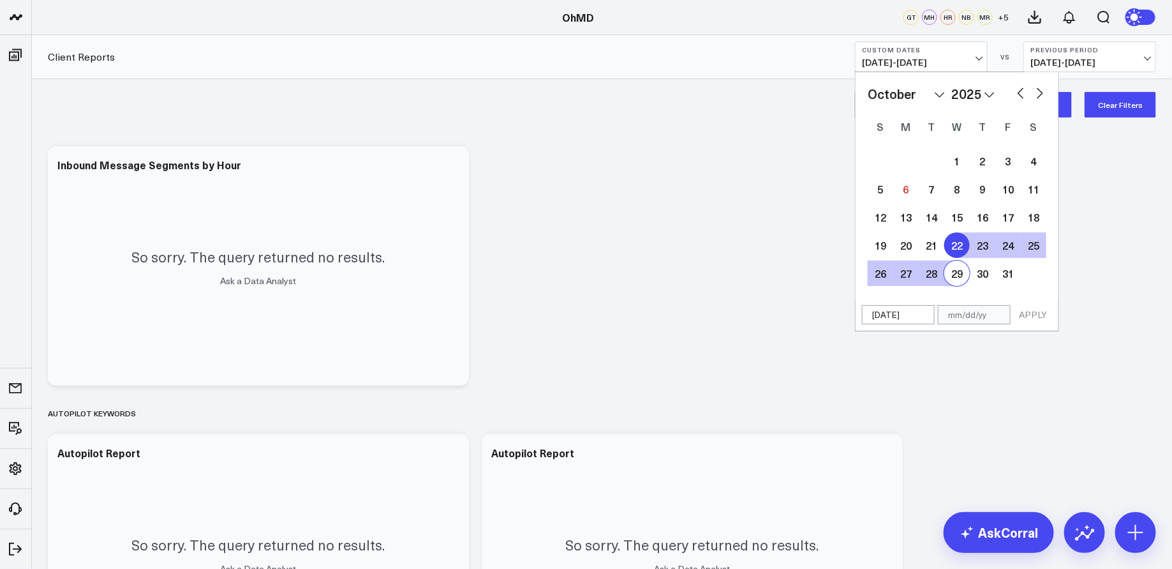
type input "10/29/25"
select select "9"
select select "2025"
click at [1030, 311] on button "APPLY" at bounding box center [1033, 314] width 38 height 19
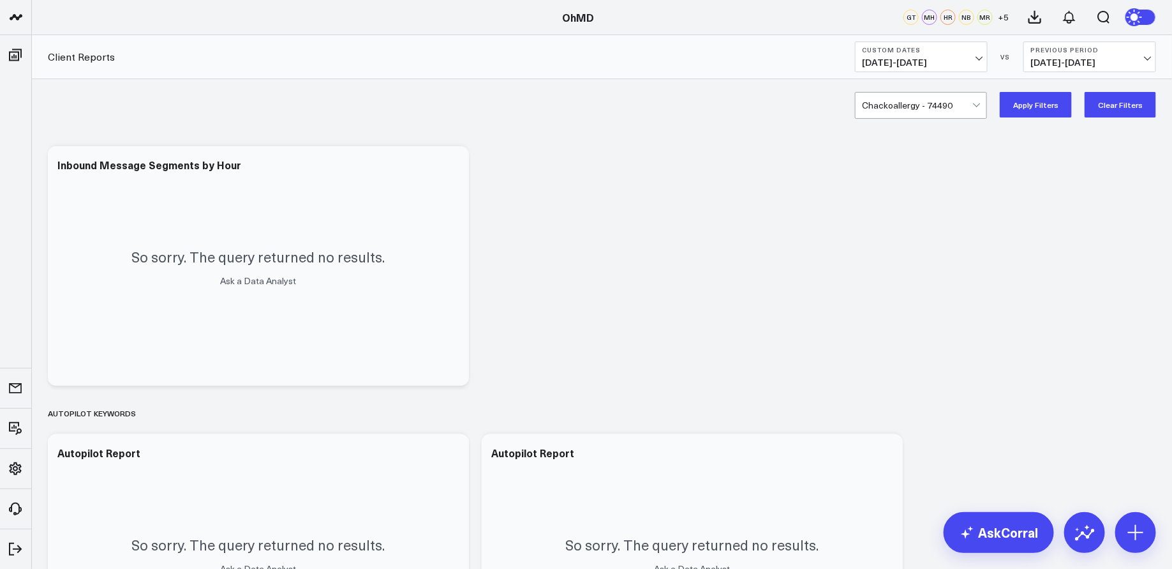
click at [1042, 103] on button "Apply Filters" at bounding box center [1036, 105] width 72 height 26
click at [971, 51] on b "Custom Dates" at bounding box center [921, 50] width 119 height 8
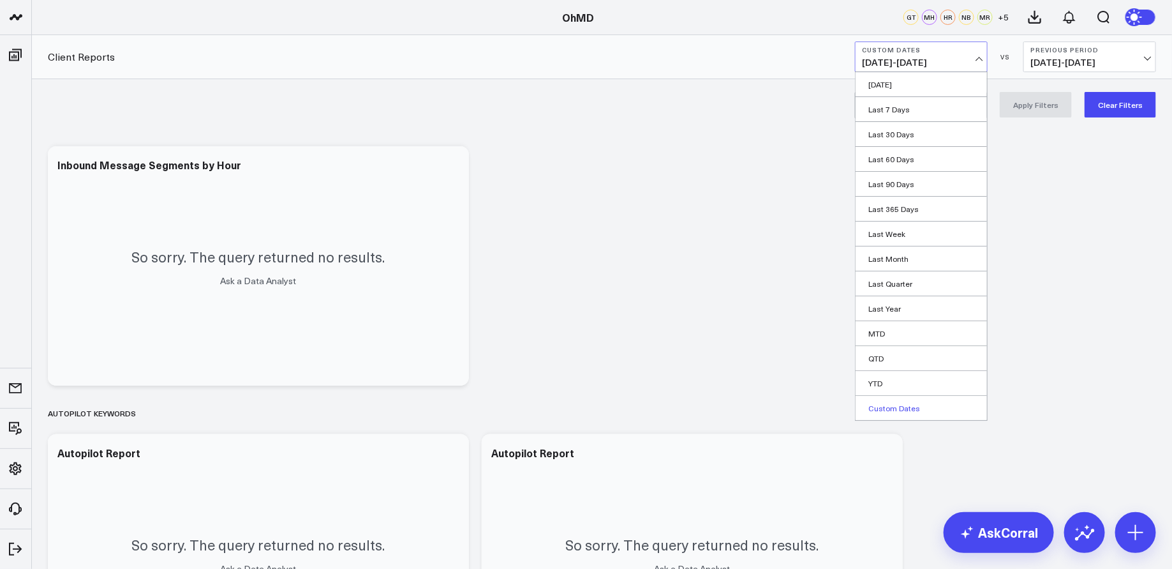
click at [902, 405] on link "Custom Dates" at bounding box center [921, 408] width 131 height 24
select select "9"
select select "2025"
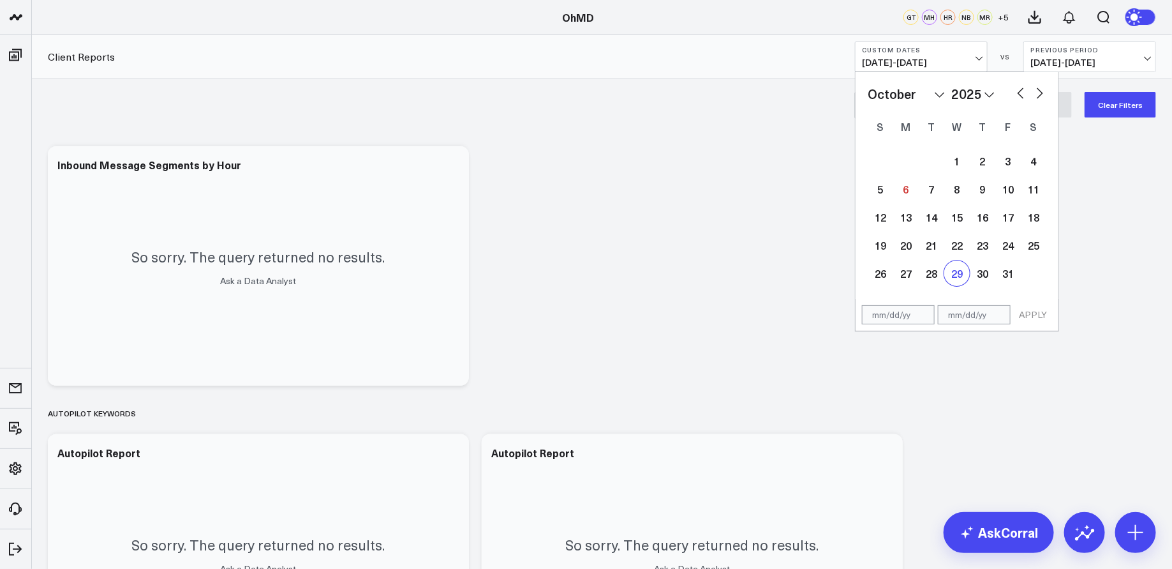
click at [956, 269] on div "29" at bounding box center [958, 273] width 26 height 26
type input "[DATE]"
select select "9"
select select "2025"
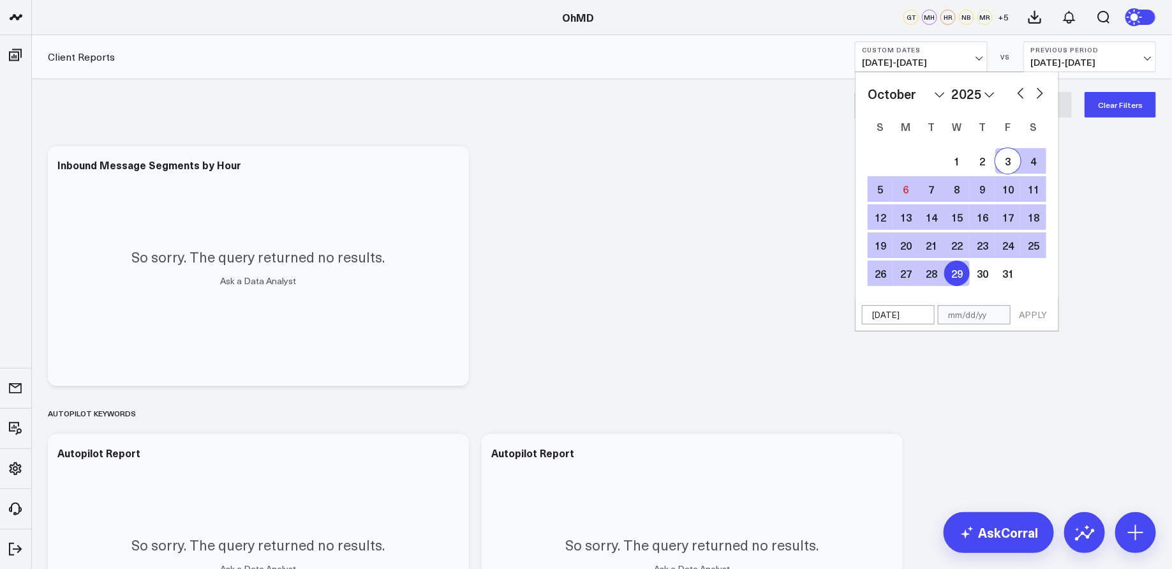
click at [1042, 93] on button "button" at bounding box center [1040, 91] width 13 height 15
select select "10"
select select "2025"
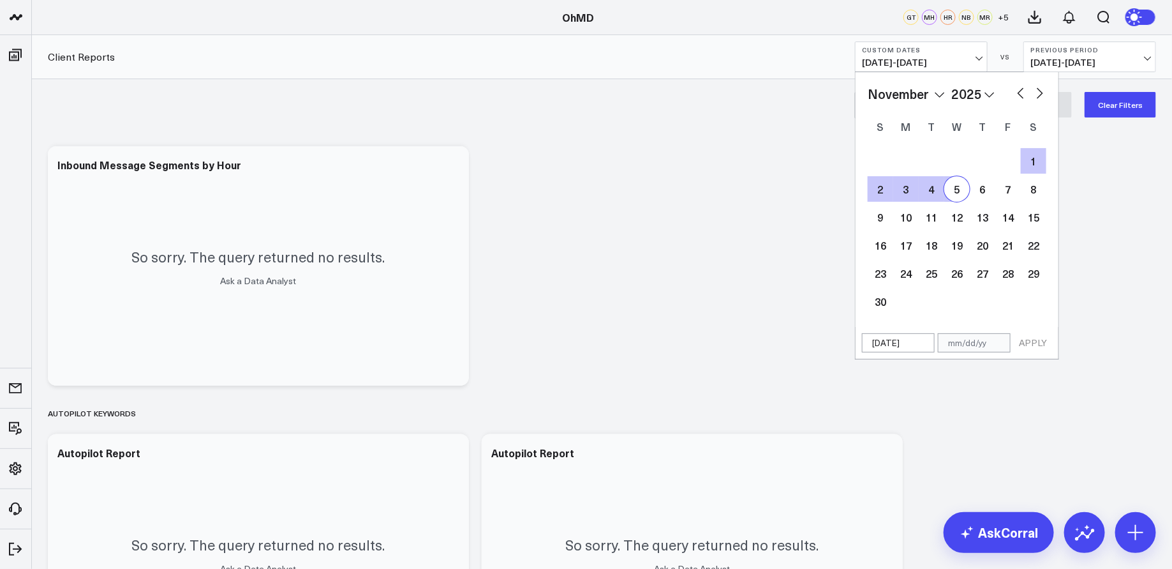
click at [957, 190] on div "5" at bounding box center [958, 189] width 26 height 26
type input "11/05/25"
select select "10"
select select "2025"
click at [1022, 93] on button "button" at bounding box center [1021, 91] width 13 height 15
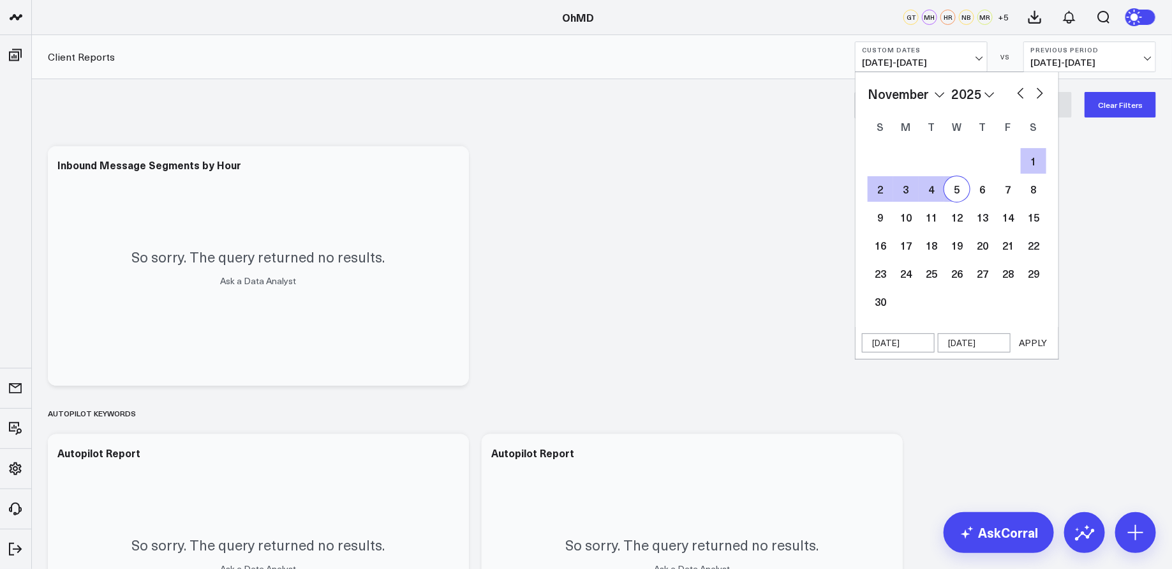
select select "9"
select select "2025"
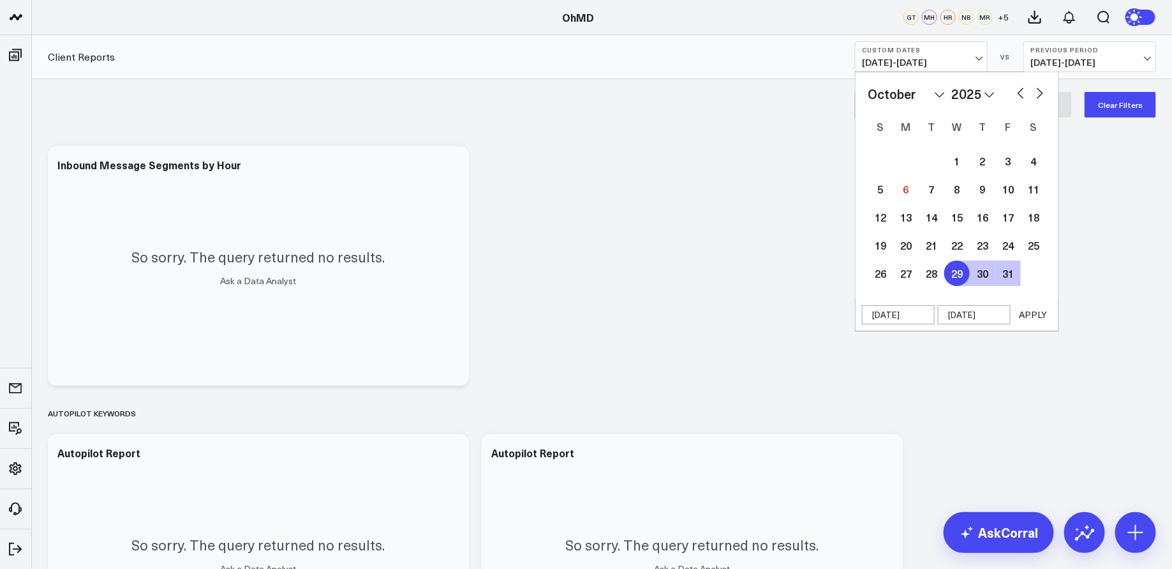
click at [1037, 93] on button "button" at bounding box center [1040, 91] width 13 height 15
select select "10"
select select "2025"
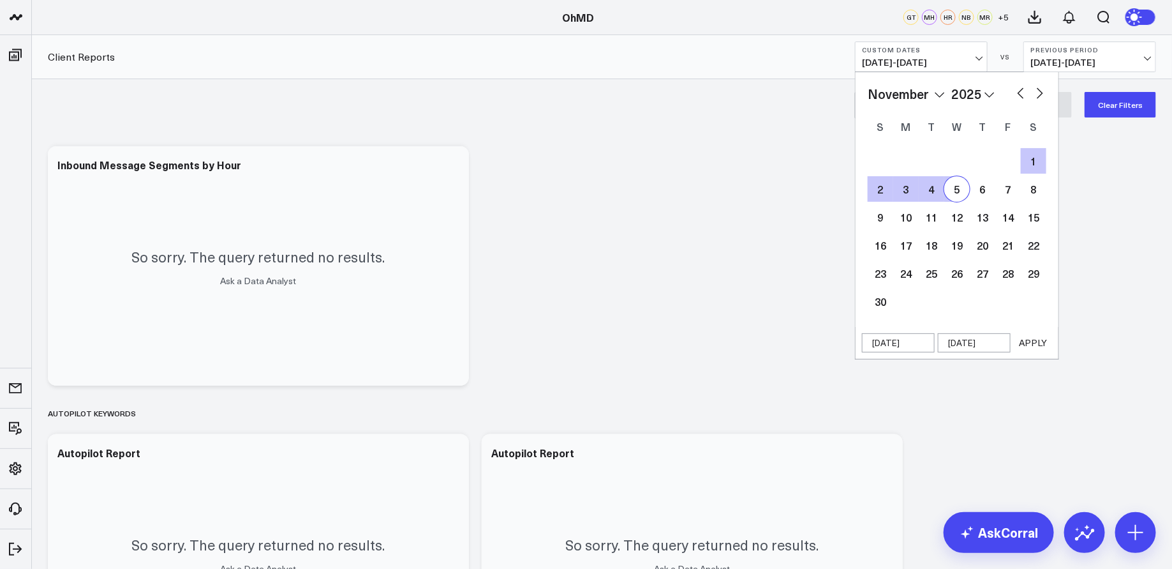
click at [1038, 340] on button "APPLY" at bounding box center [1033, 342] width 38 height 19
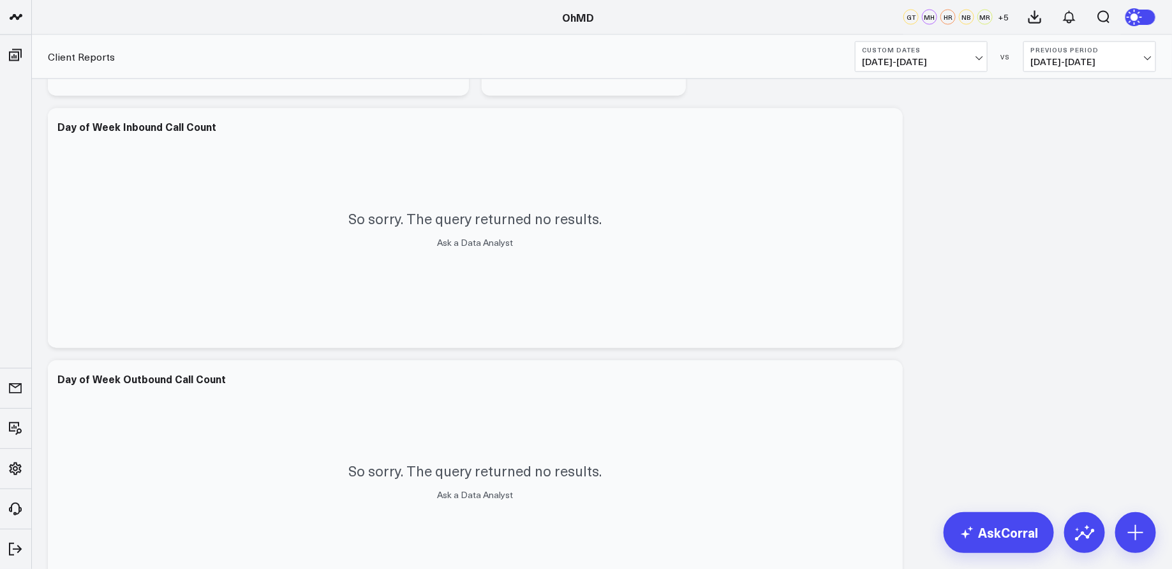
scroll to position [3216, 0]
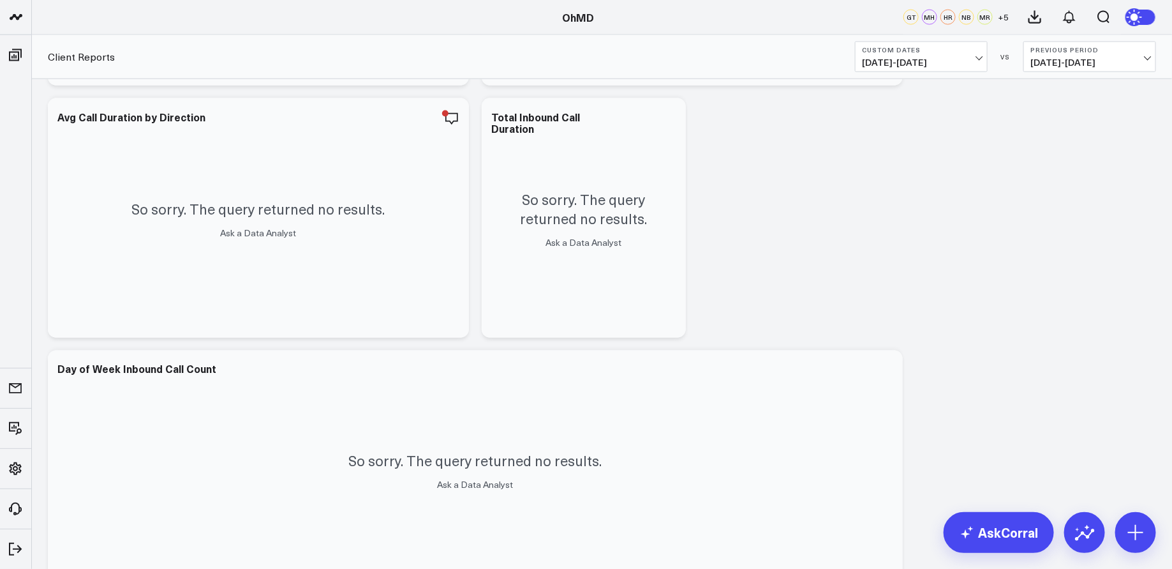
click at [975, 59] on span "10/29/25 - 11/05/25" at bounding box center [921, 62] width 119 height 10
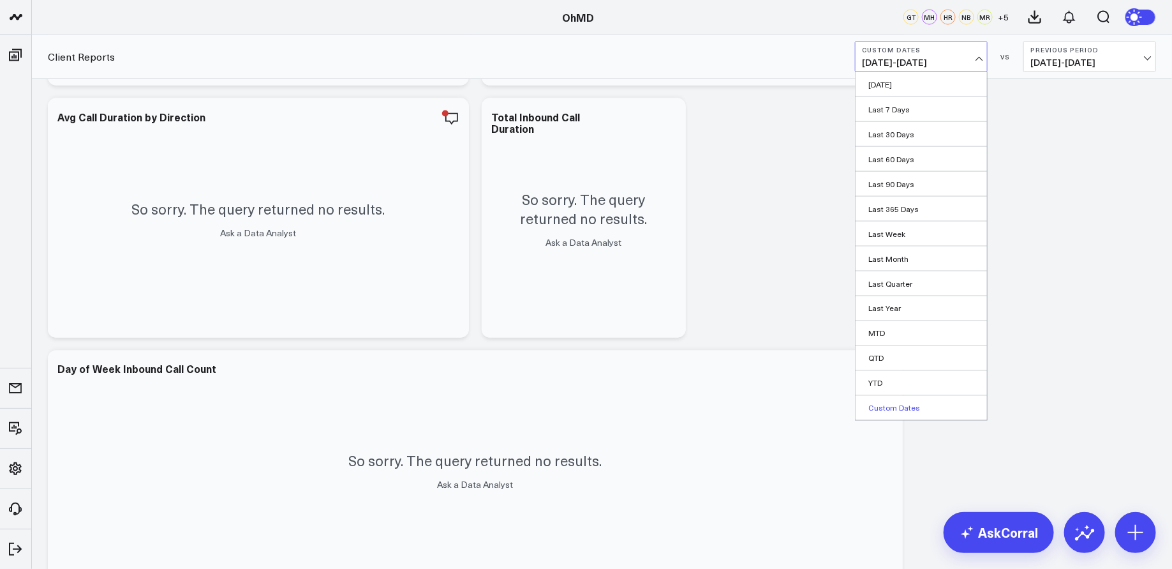
click at [908, 403] on link "Custom Dates" at bounding box center [921, 408] width 131 height 24
select select "9"
select select "2025"
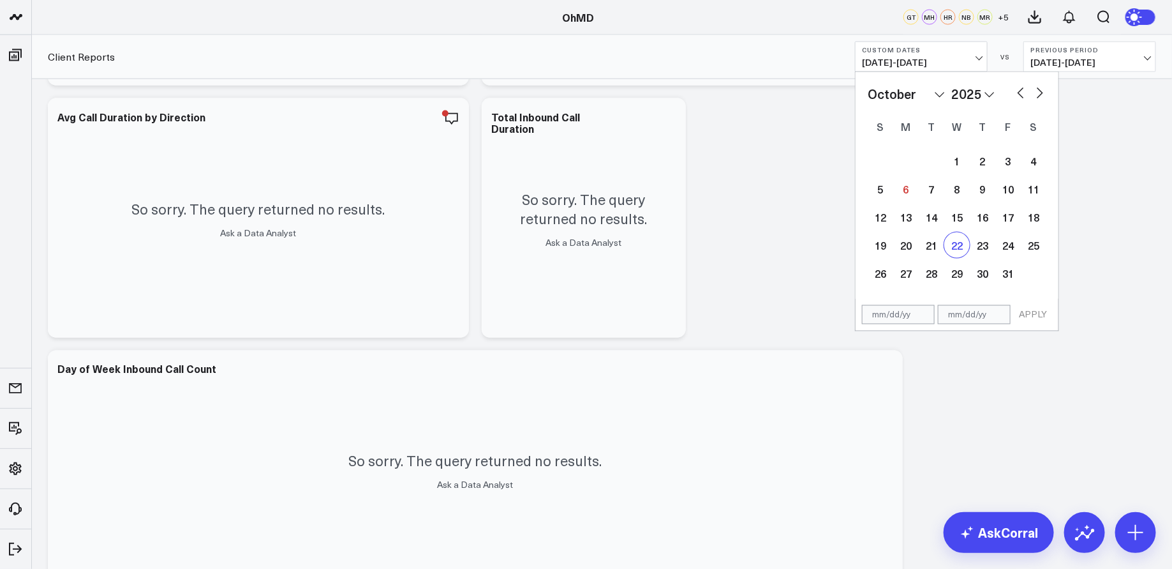
click at [961, 243] on div "22" at bounding box center [958, 245] width 26 height 26
type input "10/22/25"
select select "9"
select select "2025"
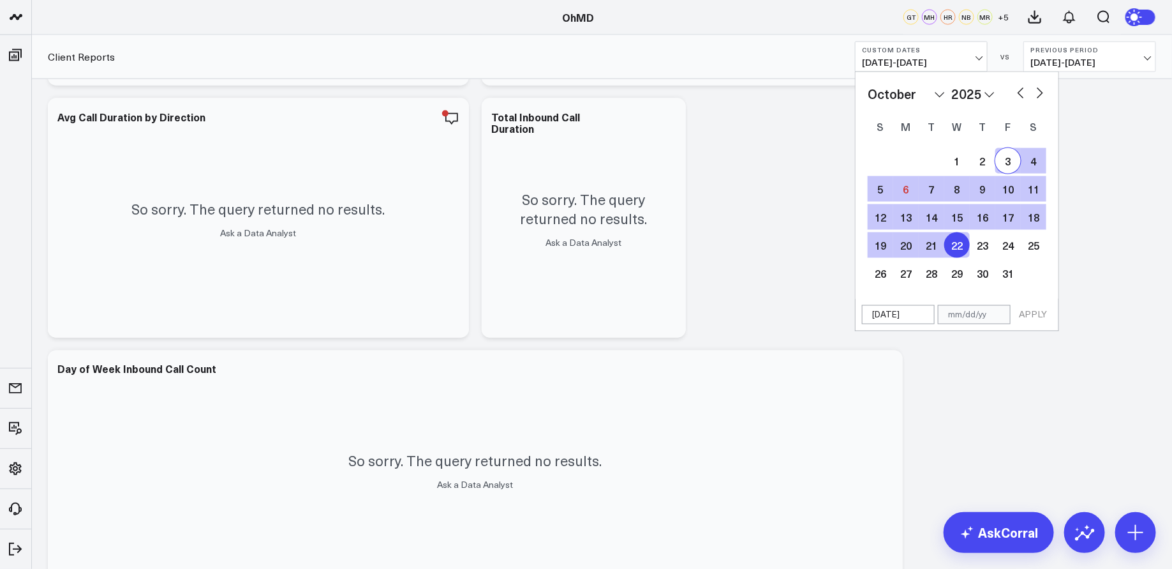
click at [1039, 93] on button "button" at bounding box center [1040, 91] width 13 height 15
select select "10"
select select "2025"
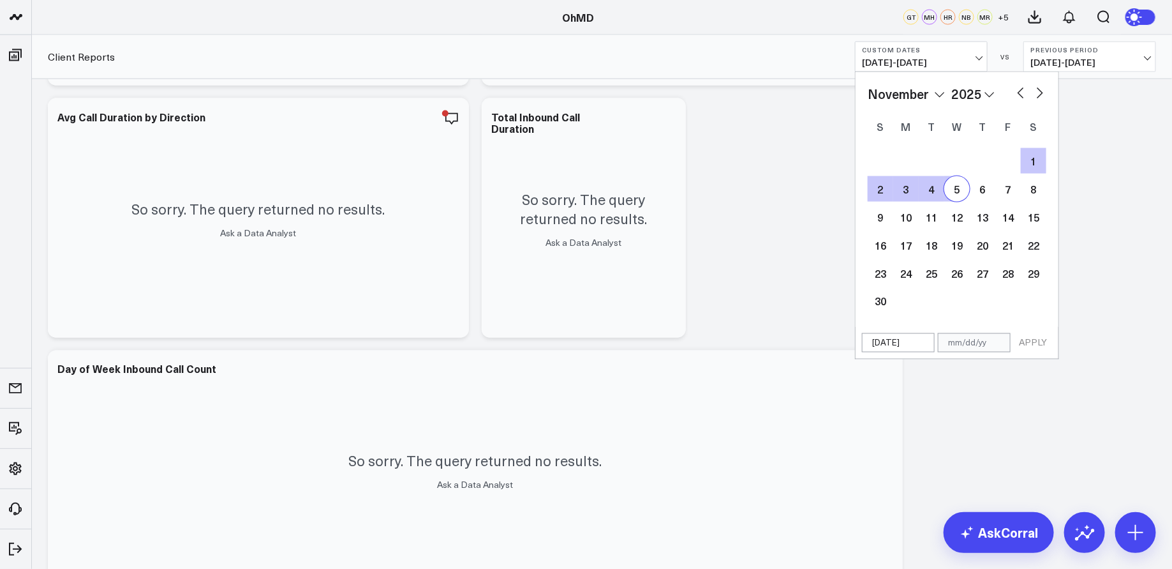
click at [957, 188] on div "5" at bounding box center [958, 189] width 26 height 26
type input "11/05/25"
select select "10"
select select "2025"
click at [1038, 340] on button "APPLY" at bounding box center [1033, 342] width 38 height 19
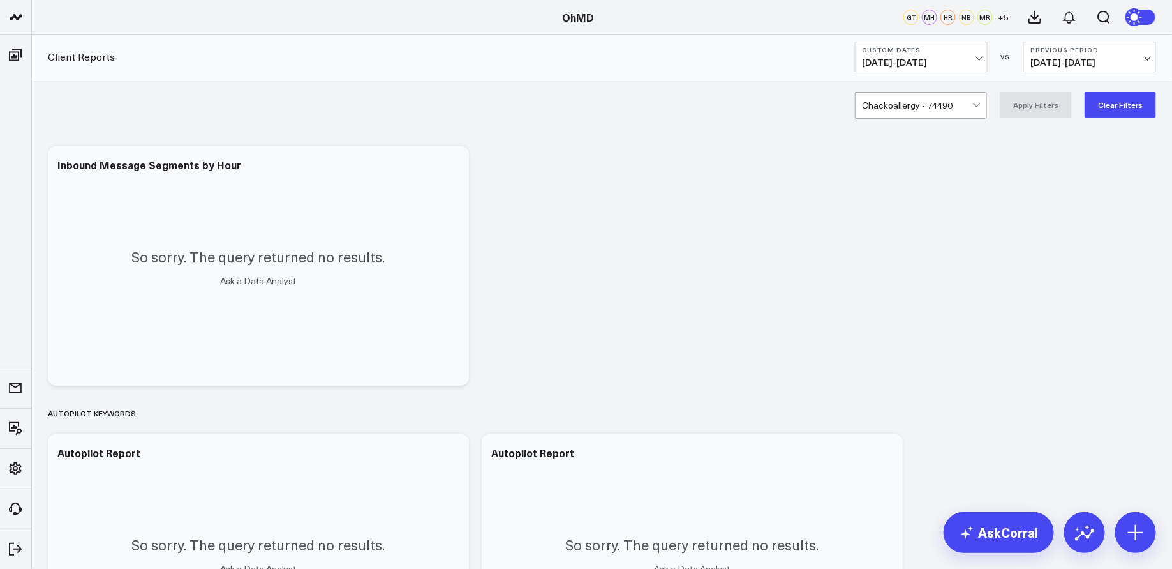
click at [1109, 108] on button "Clear Filters" at bounding box center [1120, 105] width 71 height 26
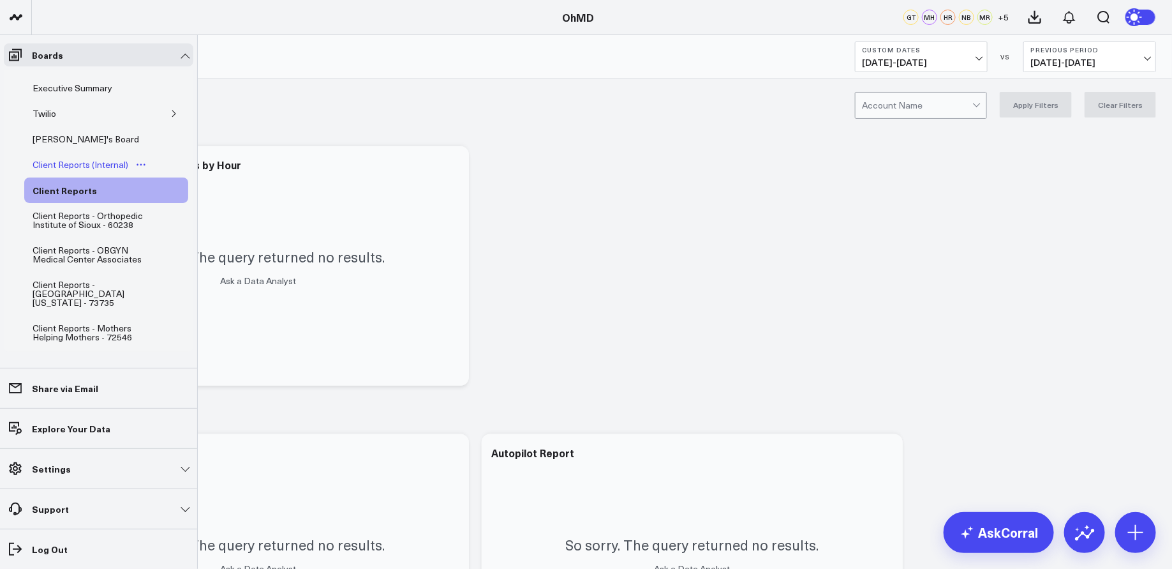
click at [79, 159] on div "Client Reports (Internal)" at bounding box center [80, 164] width 102 height 15
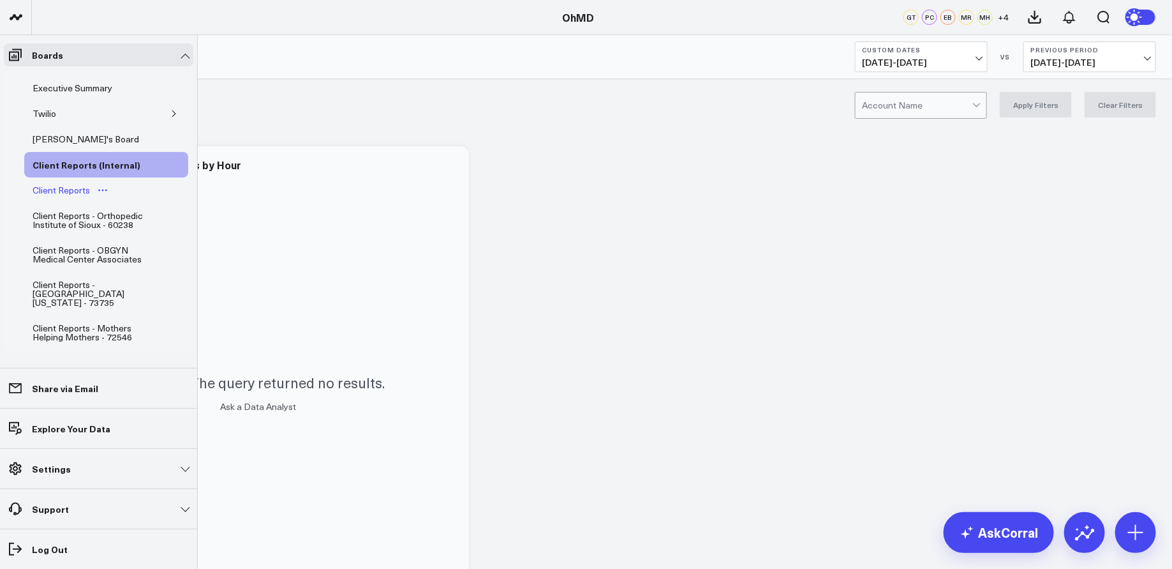
click at [68, 186] on div "Client Reports" at bounding box center [61, 190] width 64 height 15
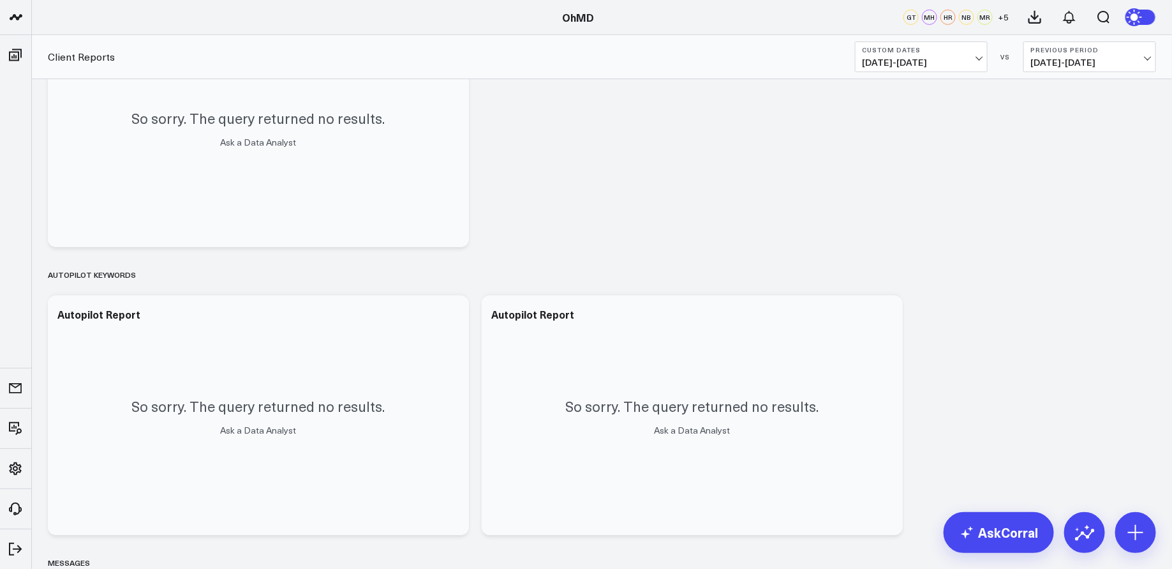
scroll to position [1347, 0]
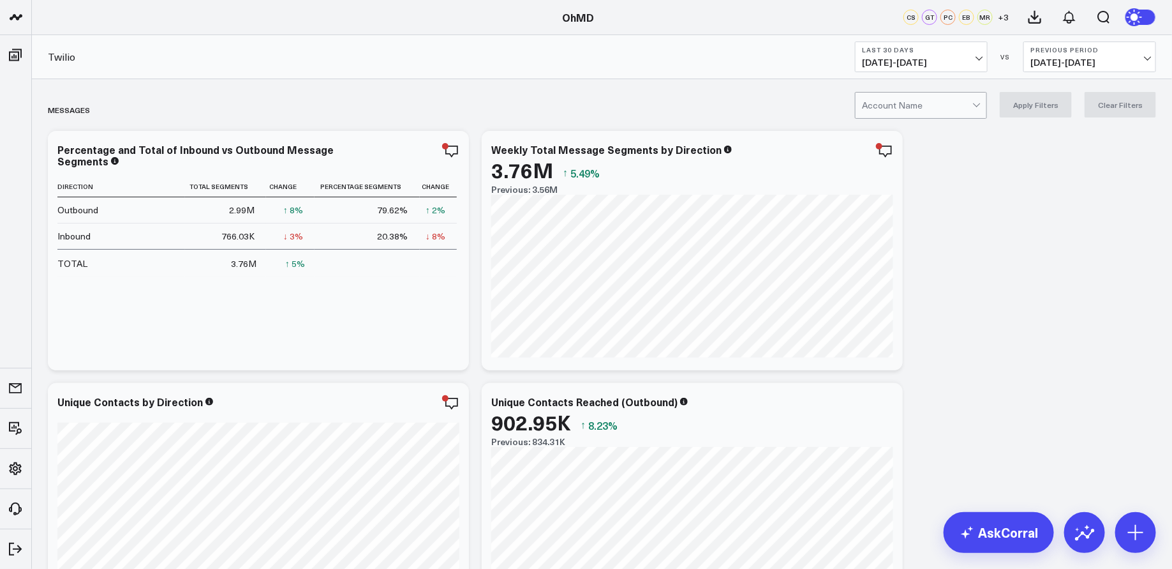
click at [902, 107] on div at bounding box center [917, 106] width 110 height 26
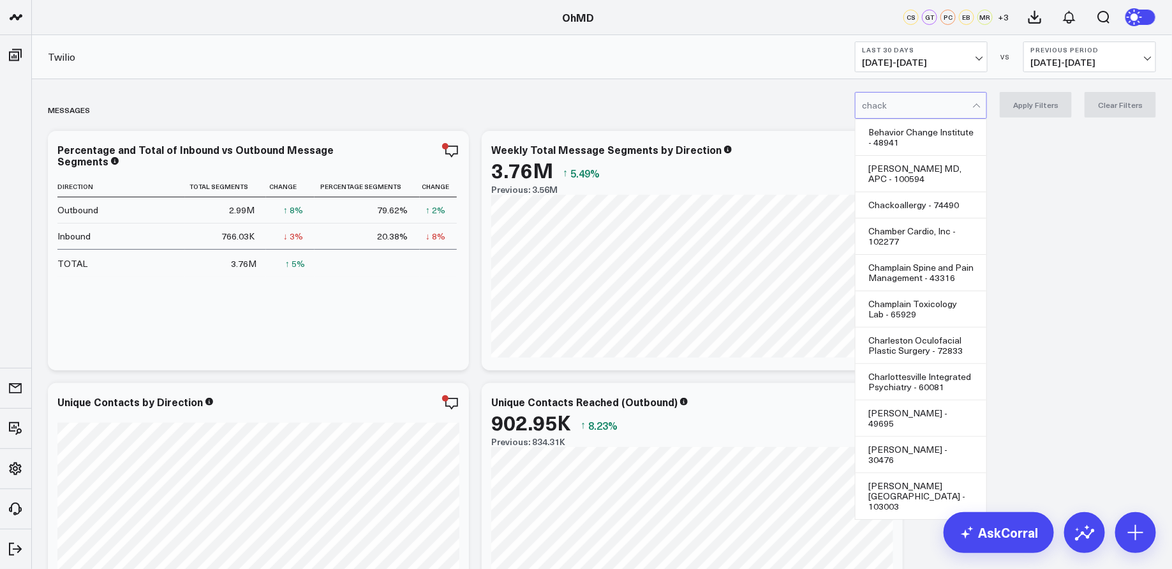
type input "[PERSON_NAME]"
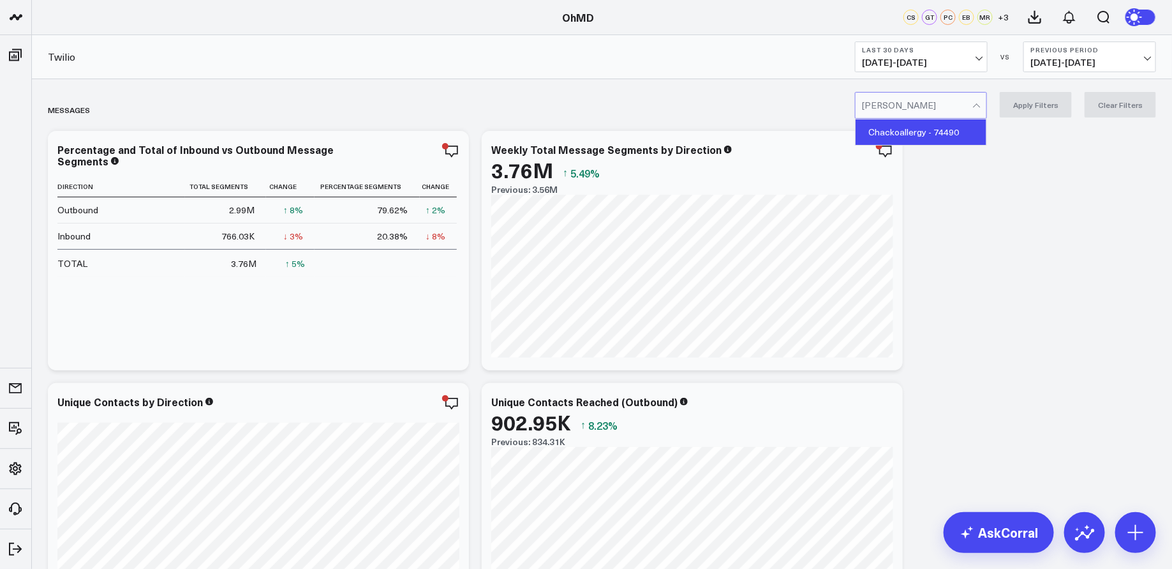
click at [911, 124] on div "Chackoallergy - 74490" at bounding box center [921, 132] width 131 height 26
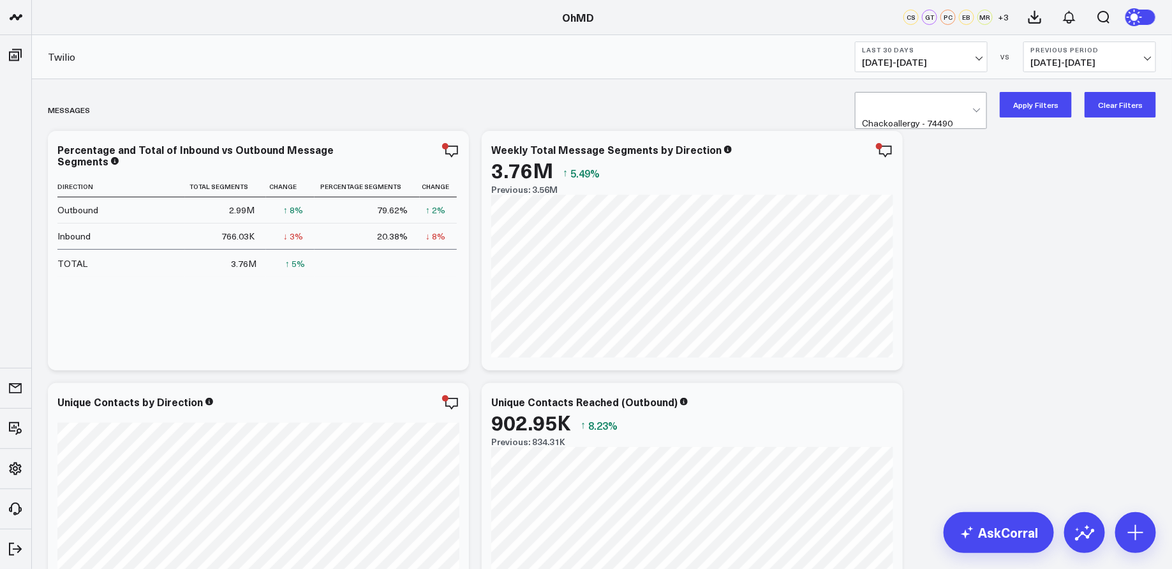
click at [1047, 113] on button "Apply Filters" at bounding box center [1036, 105] width 72 height 26
click at [952, 57] on button "Last 30 Days [DATE] - [DATE]" at bounding box center [921, 56] width 133 height 31
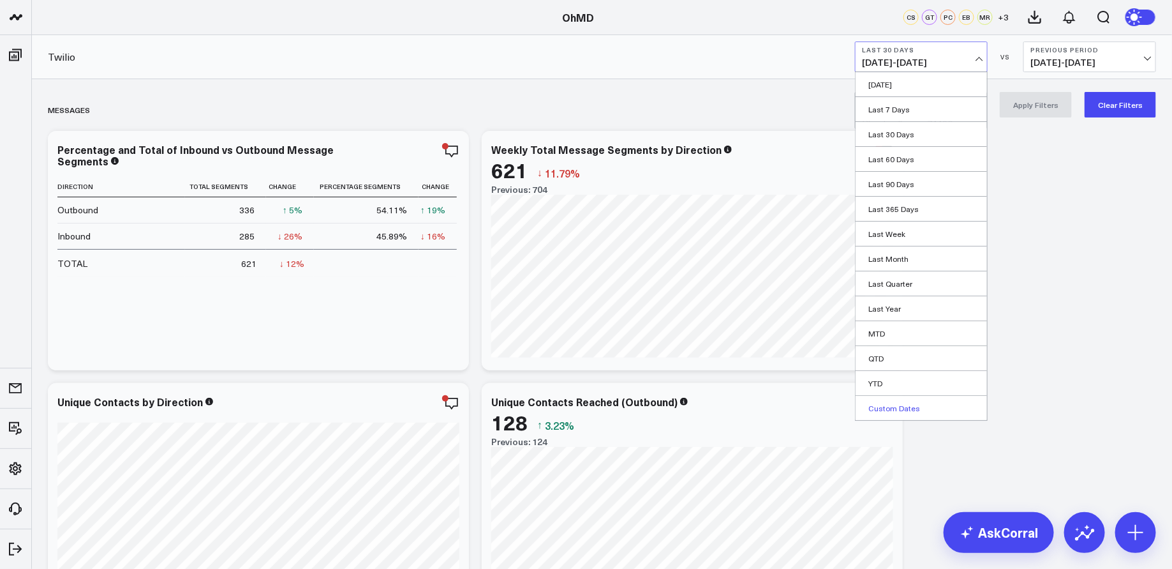
click at [907, 405] on link "Custom Dates" at bounding box center [921, 408] width 131 height 24
select select "9"
select select "2025"
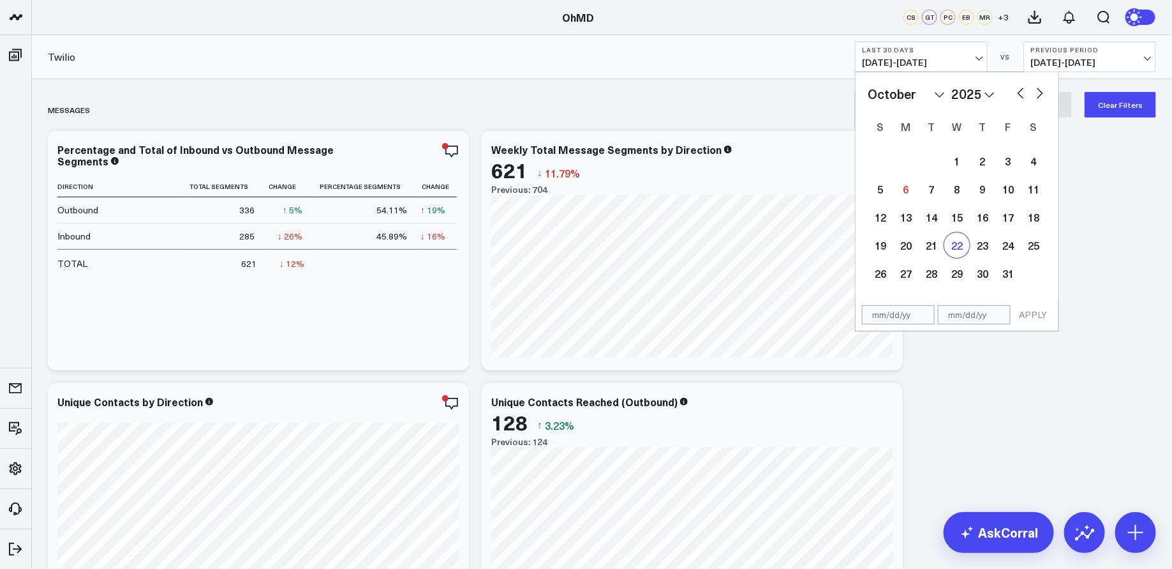
click at [958, 246] on div "22" at bounding box center [958, 245] width 26 height 26
type input "[DATE]"
select select "9"
select select "2025"
click at [961, 273] on div "29" at bounding box center [958, 273] width 26 height 26
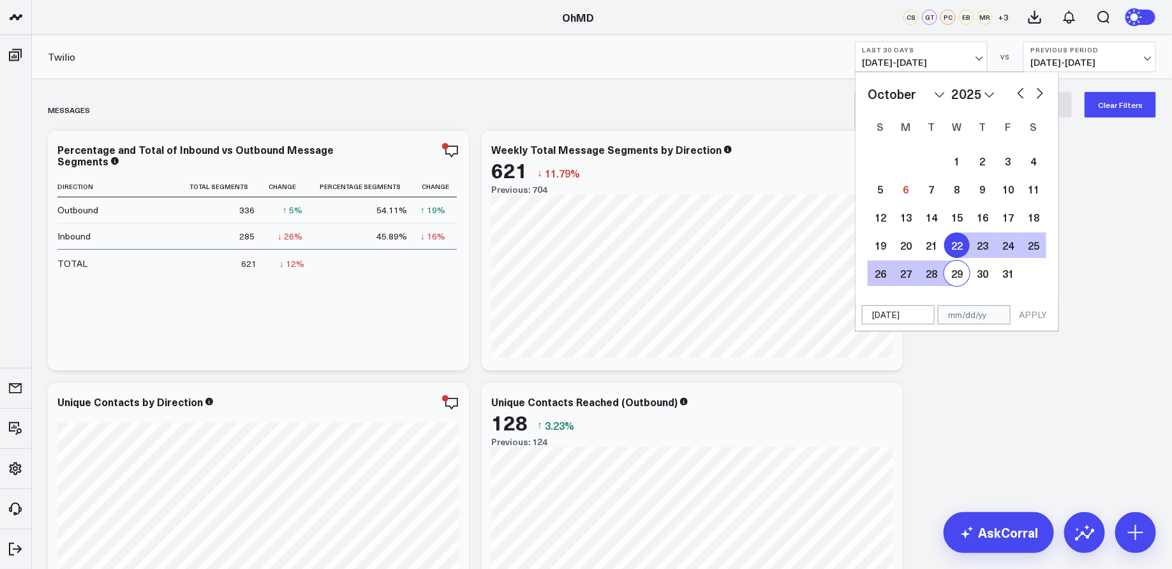
type input "[DATE]"
select select "9"
select select "2025"
click at [1019, 97] on button "button" at bounding box center [1021, 91] width 13 height 15
select select "8"
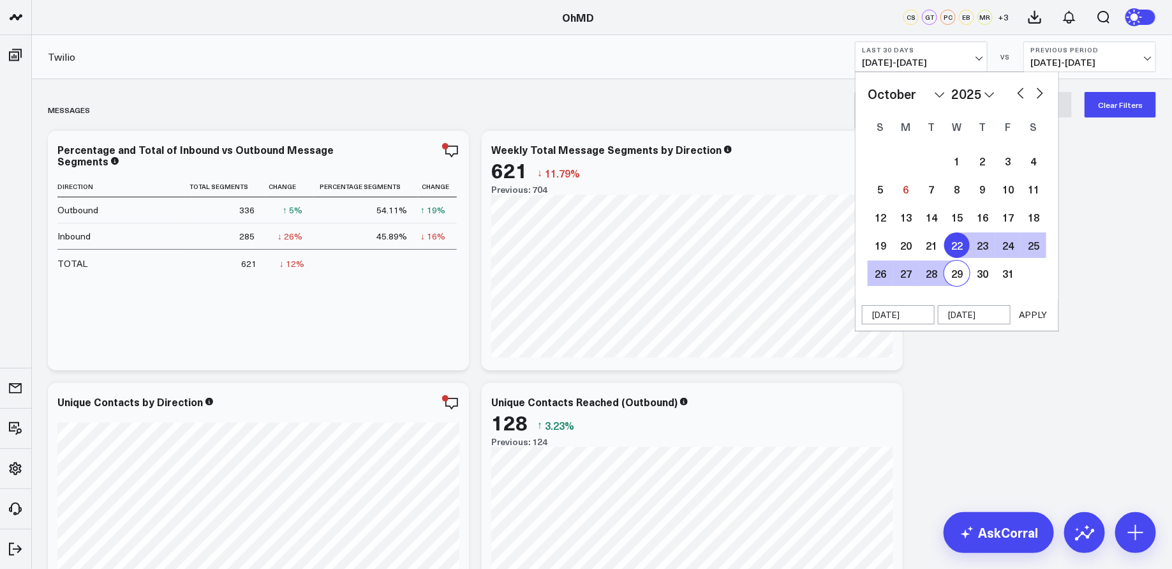
select select "2025"
click at [906, 242] on div "22" at bounding box center [906, 245] width 26 height 26
type input "[DATE]"
select select "8"
select select "2025"
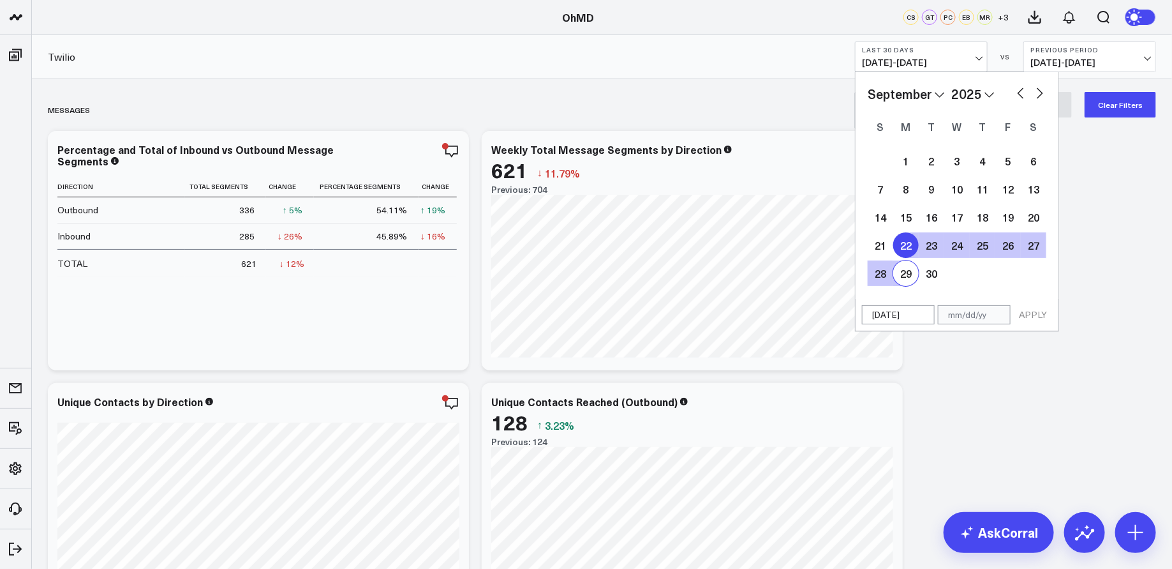
click at [908, 274] on div "29" at bounding box center [906, 273] width 26 height 26
type input "[DATE]"
select select "8"
select select "2025"
click at [1036, 314] on button "APPLY" at bounding box center [1033, 314] width 38 height 19
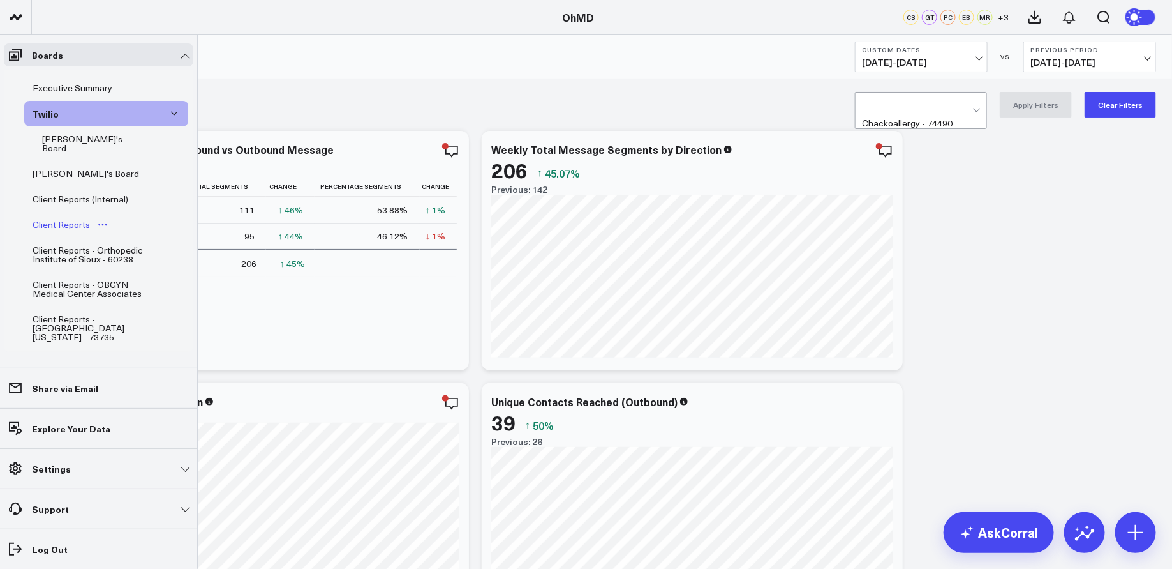
click at [68, 217] on div "Client Reports" at bounding box center [61, 224] width 64 height 15
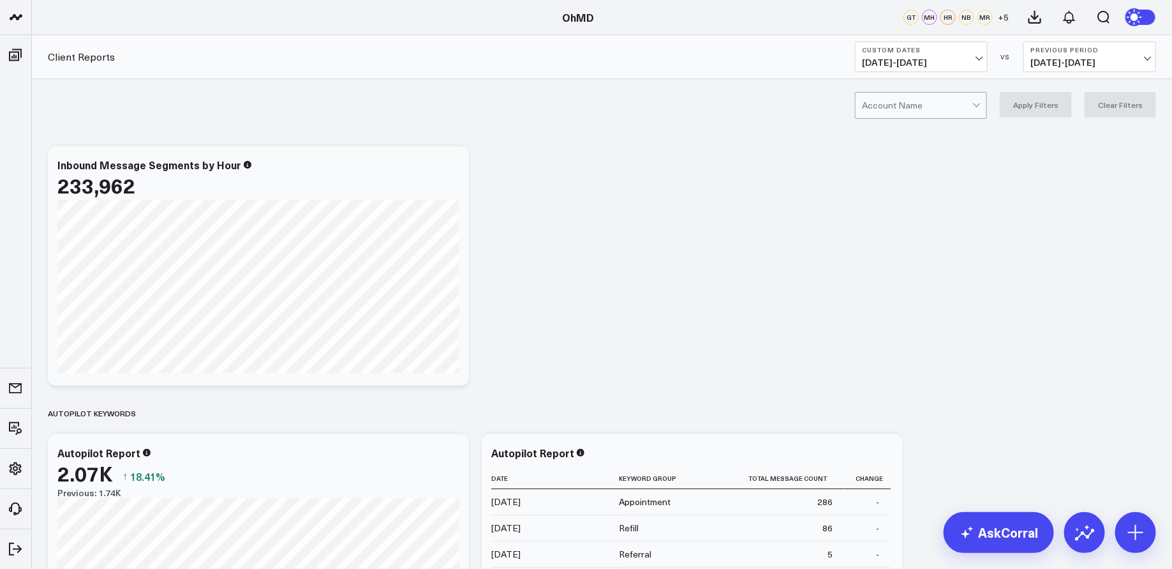
click at [894, 105] on div at bounding box center [917, 106] width 110 height 26
type input "[PERSON_NAME]"
click at [907, 126] on div "Chackoallergy - 74490" at bounding box center [921, 132] width 131 height 26
click at [966, 54] on button "Custom Dates [DATE] - [DATE]" at bounding box center [921, 56] width 133 height 31
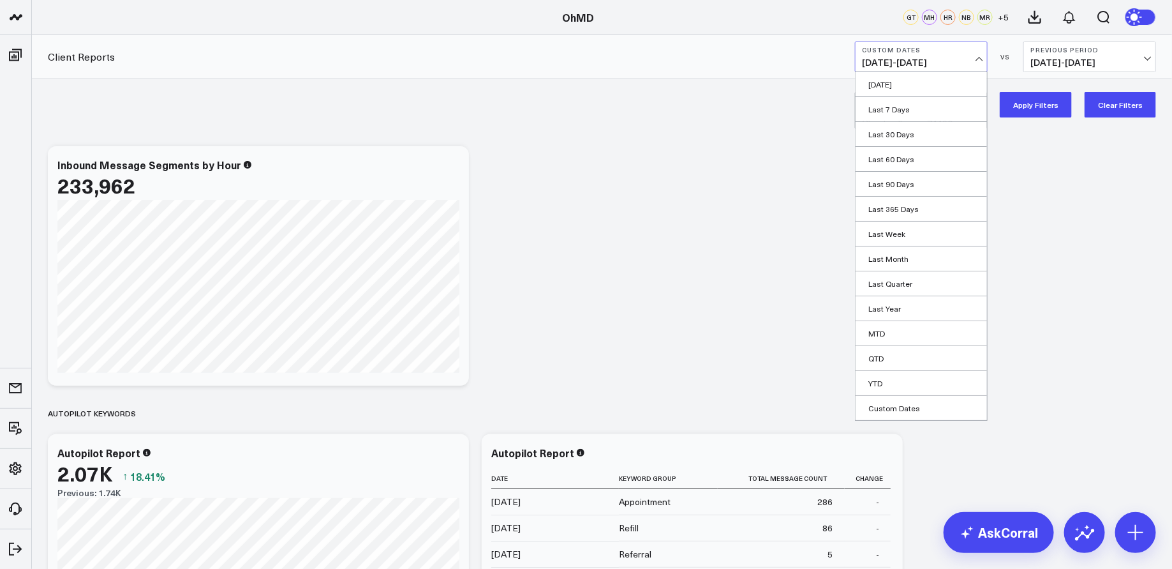
click at [1038, 108] on button "Apply Filters" at bounding box center [1036, 105] width 72 height 26
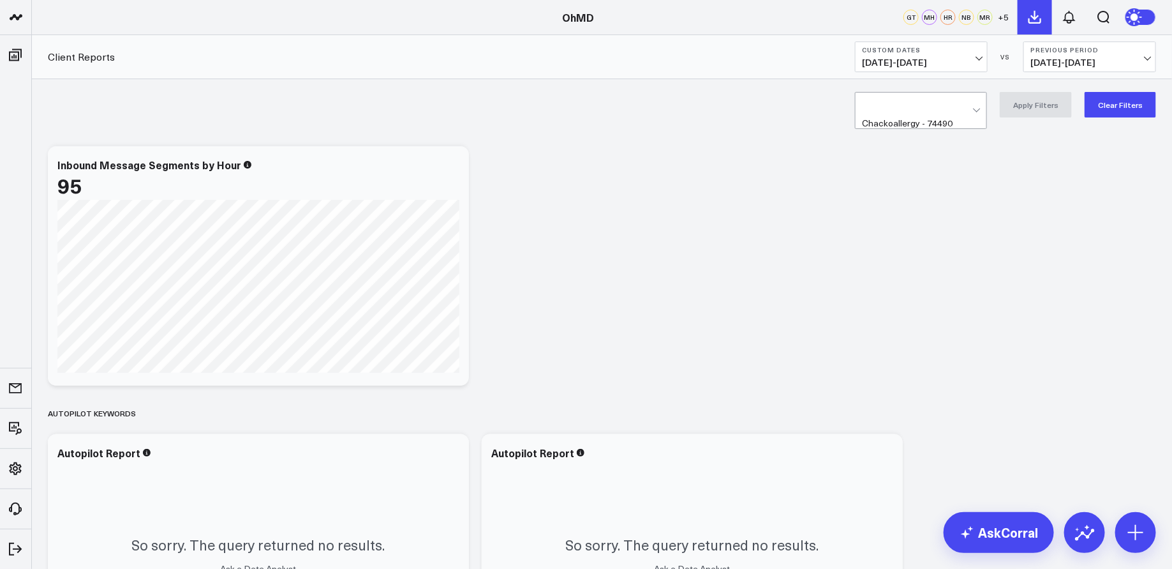
click at [1038, 17] on icon at bounding box center [1034, 16] width 11 height 11
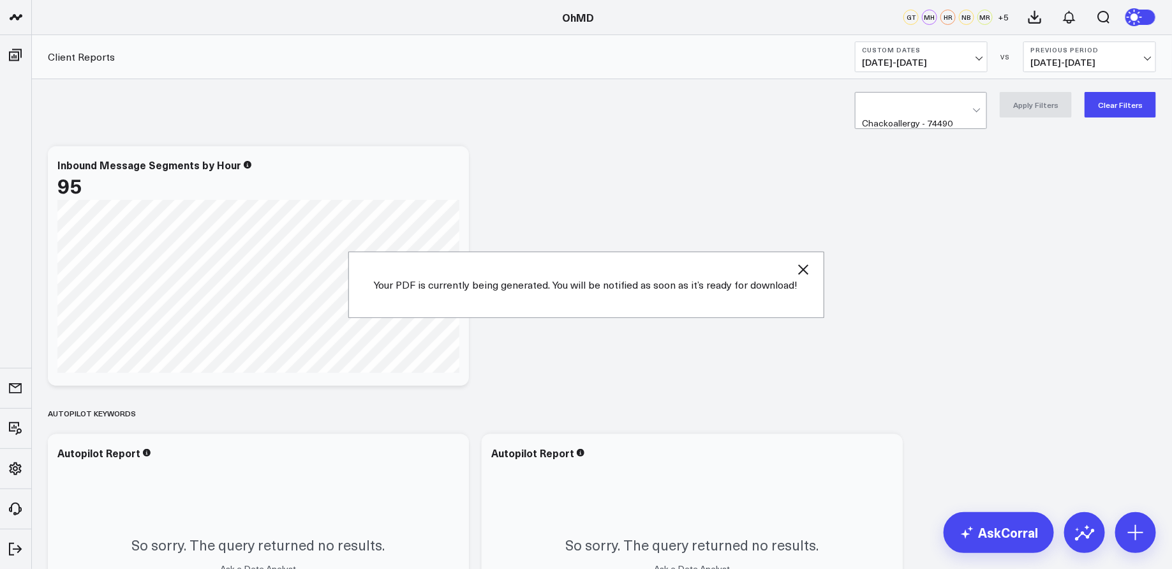
click at [966, 56] on button "Custom Dates [DATE] - [DATE]" at bounding box center [921, 56] width 133 height 31
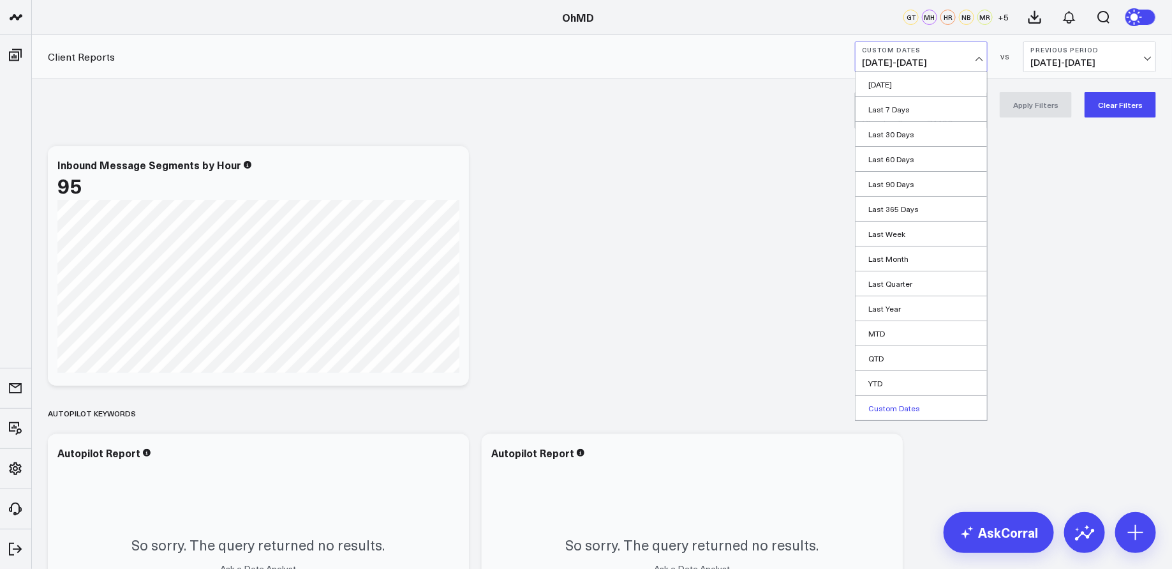
click at [904, 403] on link "Custom Dates" at bounding box center [921, 408] width 131 height 24
select select "9"
select select "2025"
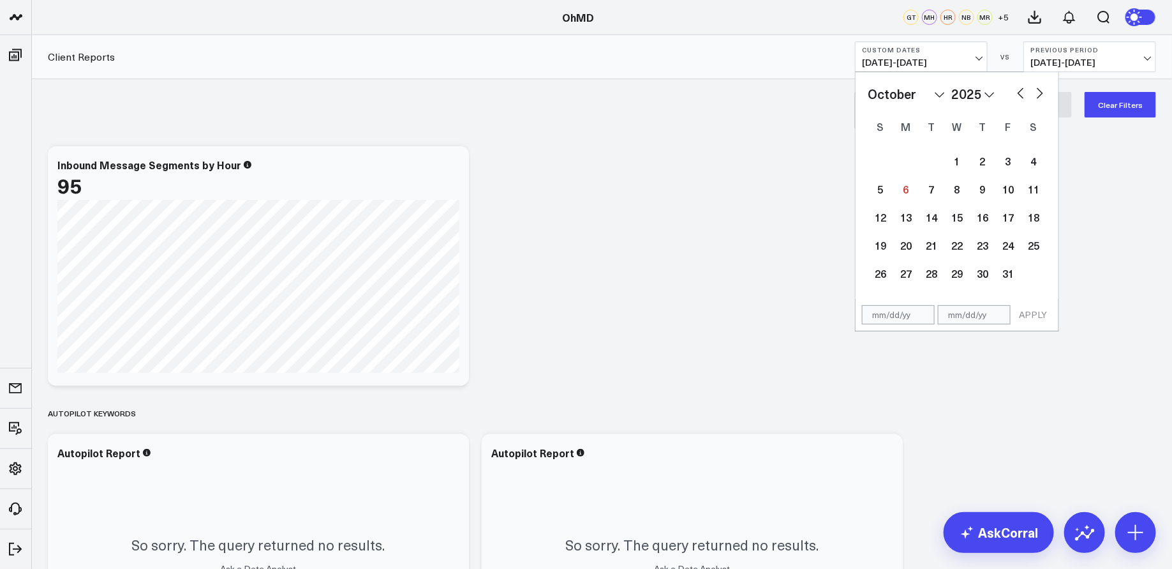
click at [1021, 91] on button "button" at bounding box center [1021, 91] width 13 height 15
select select "8"
select select "2025"
click at [902, 274] on div "29" at bounding box center [906, 273] width 26 height 26
type input "[DATE]"
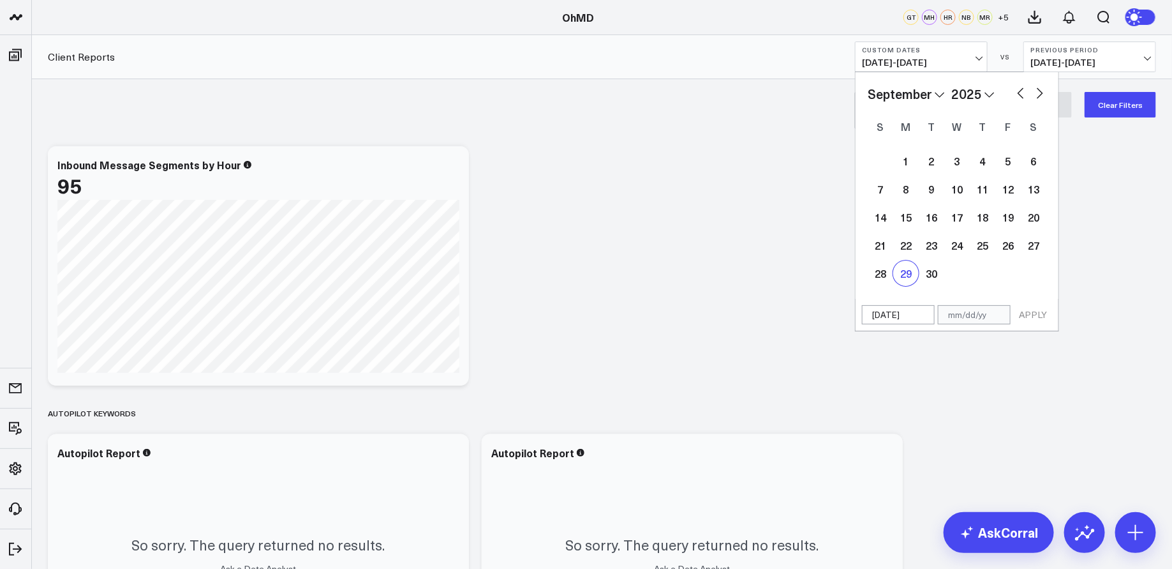
select select "8"
select select "2025"
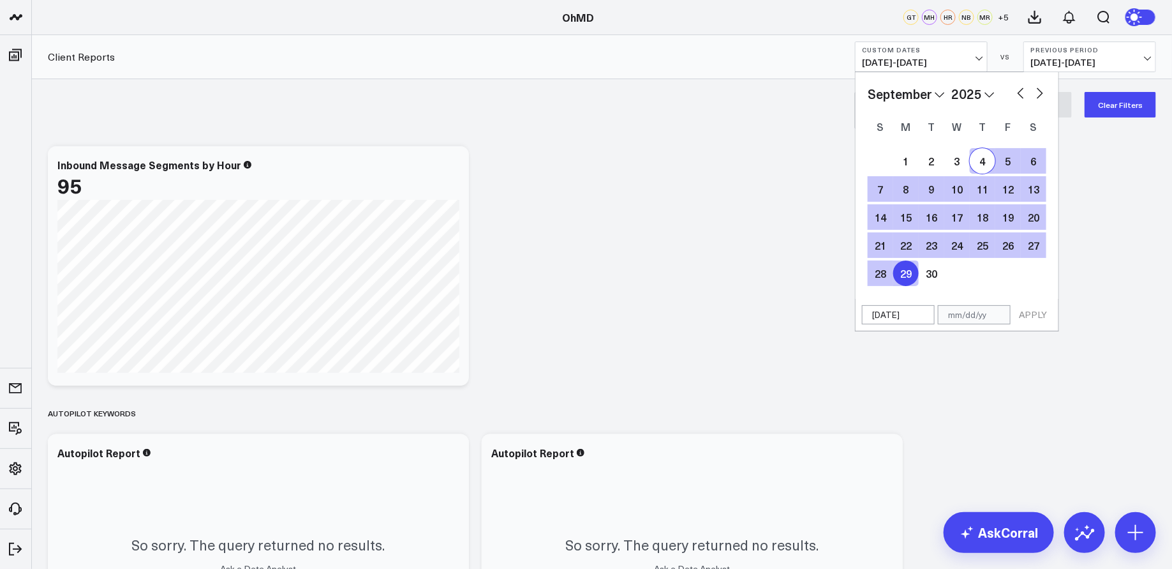
click at [1041, 92] on button "button" at bounding box center [1040, 91] width 13 height 15
select select "9"
select select "2025"
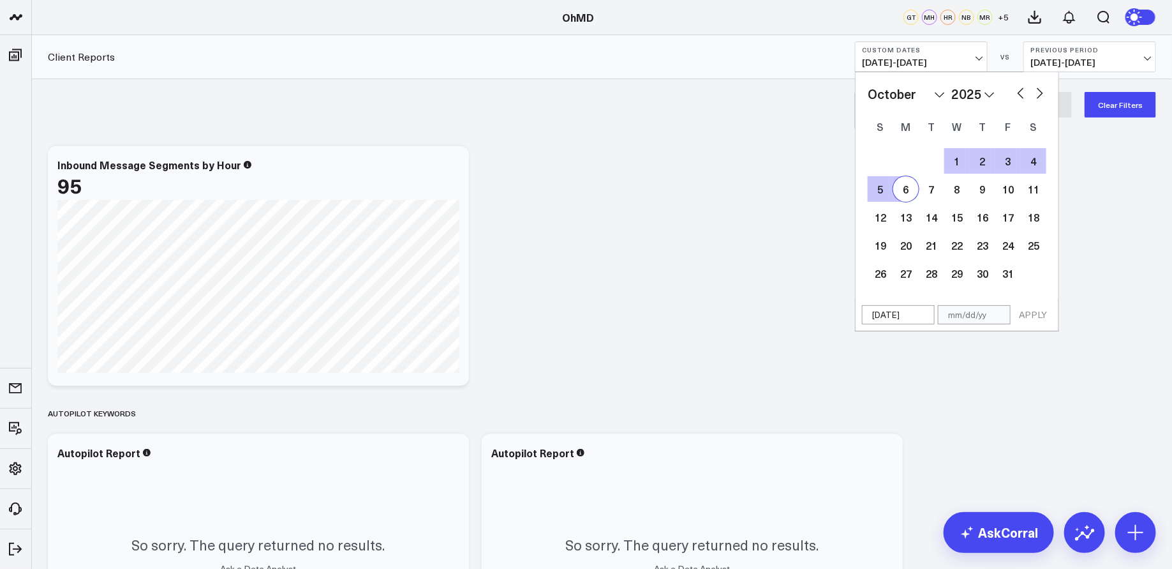
click at [909, 191] on div "6" at bounding box center [906, 189] width 26 height 26
type input "[DATE]"
select select "9"
select select "2025"
click at [1031, 317] on button "APPLY" at bounding box center [1033, 314] width 38 height 19
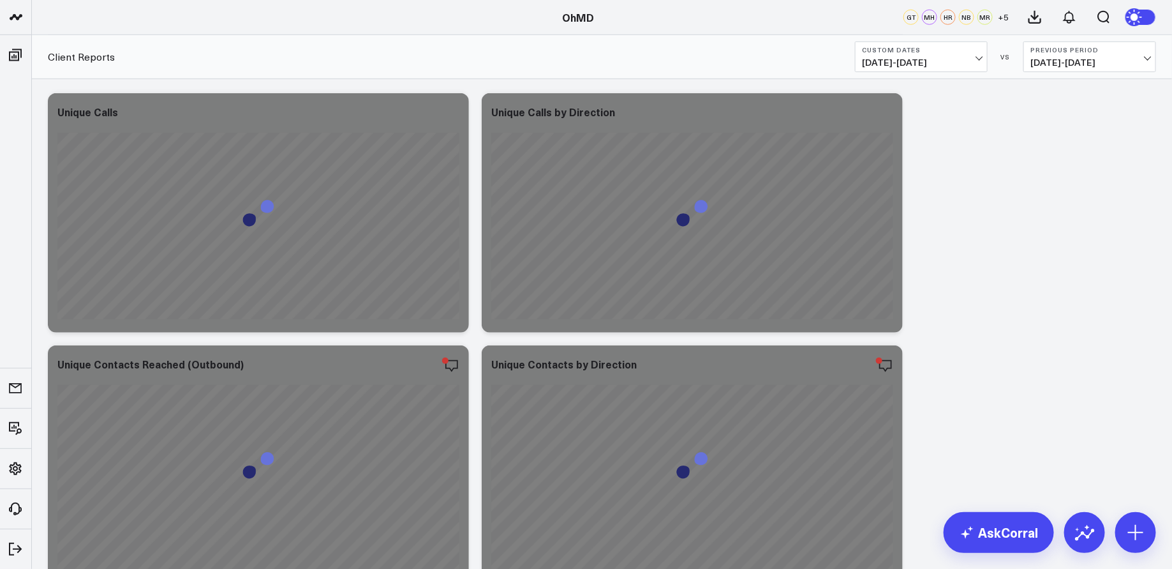
scroll to position [3571, 0]
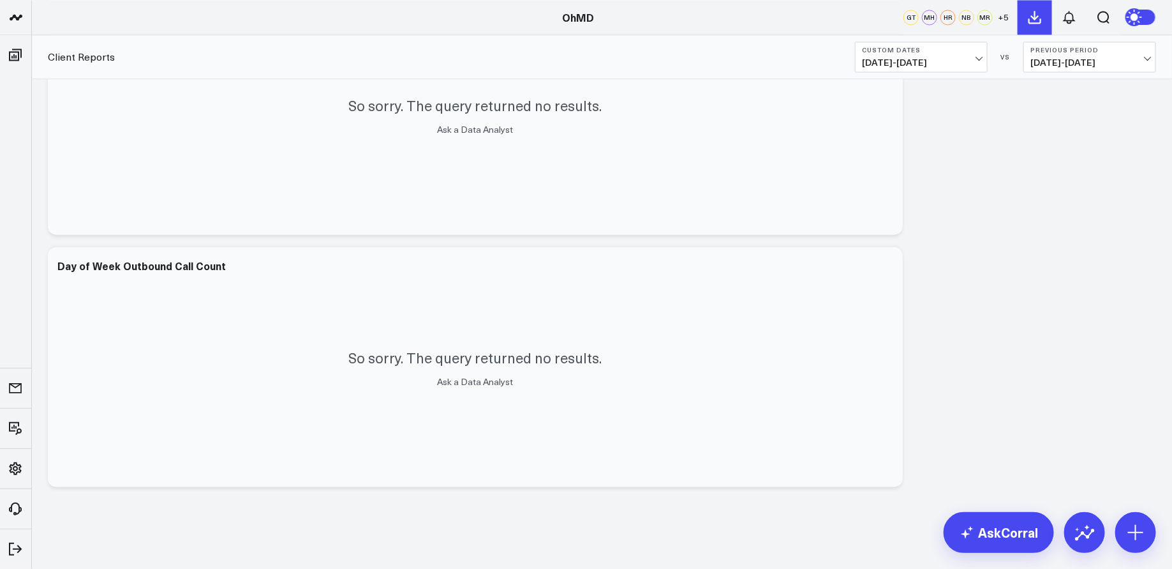
click at [1041, 15] on icon at bounding box center [1035, 17] width 15 height 15
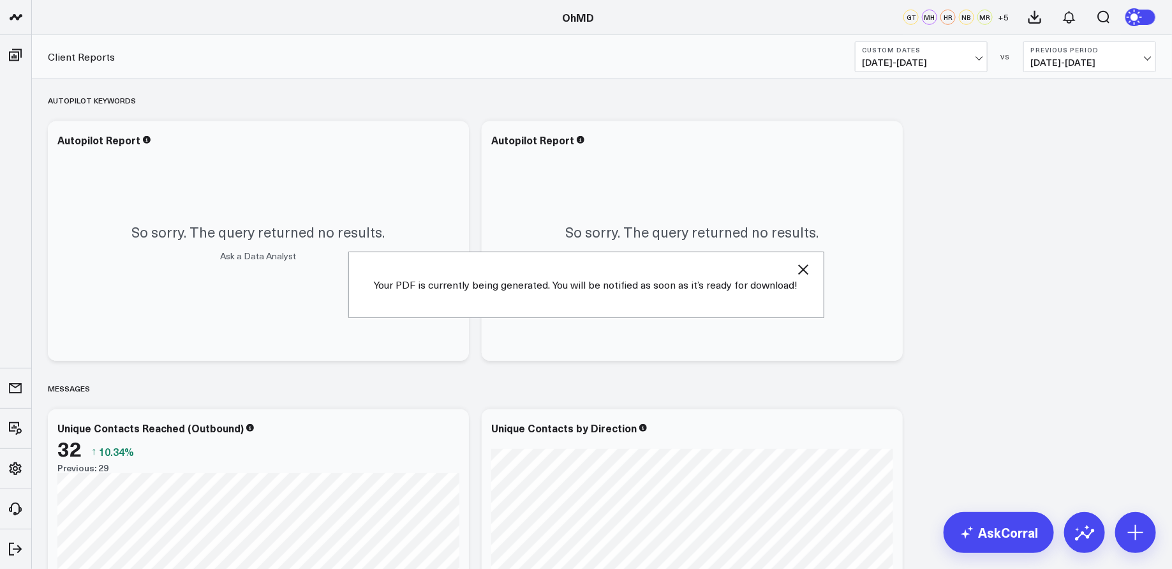
scroll to position [0, 0]
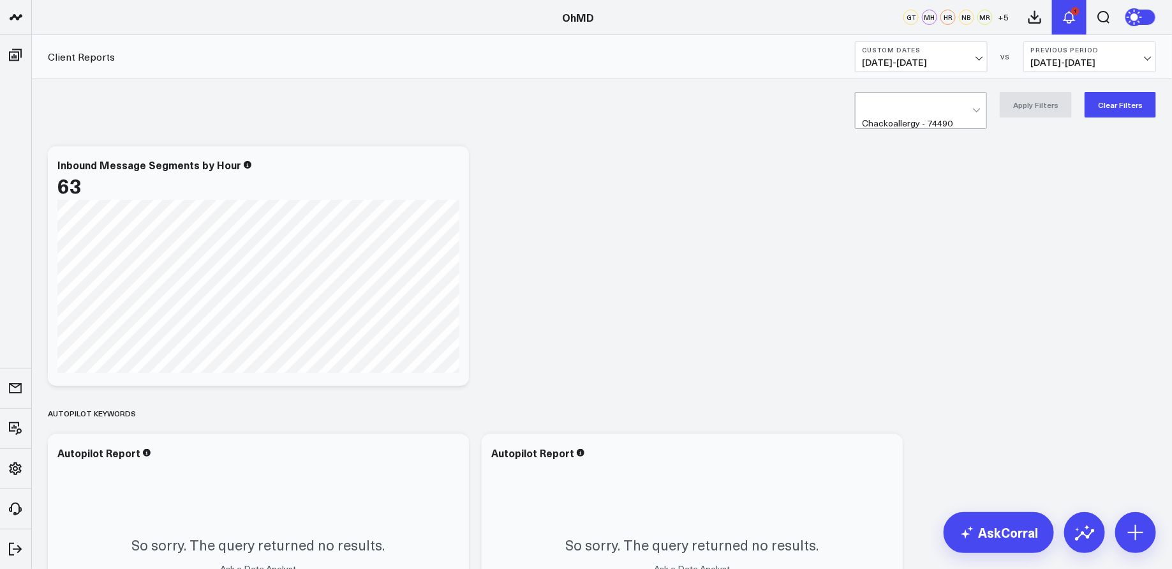
click at [1072, 21] on icon at bounding box center [1070, 16] width 10 height 11
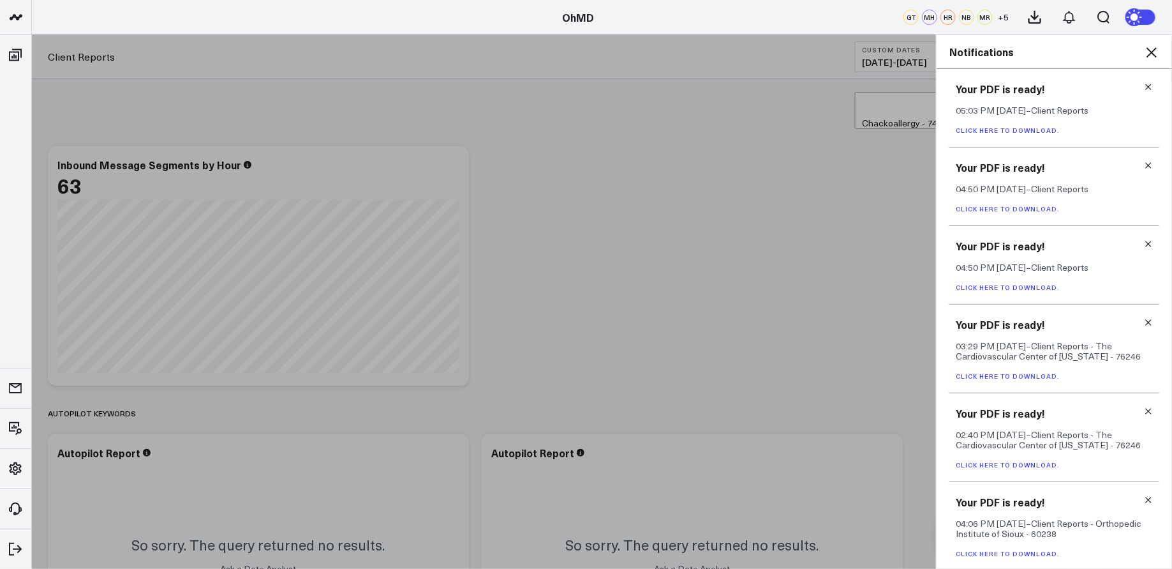
click at [1038, 131] on link "Click here to download." at bounding box center [1008, 130] width 104 height 9
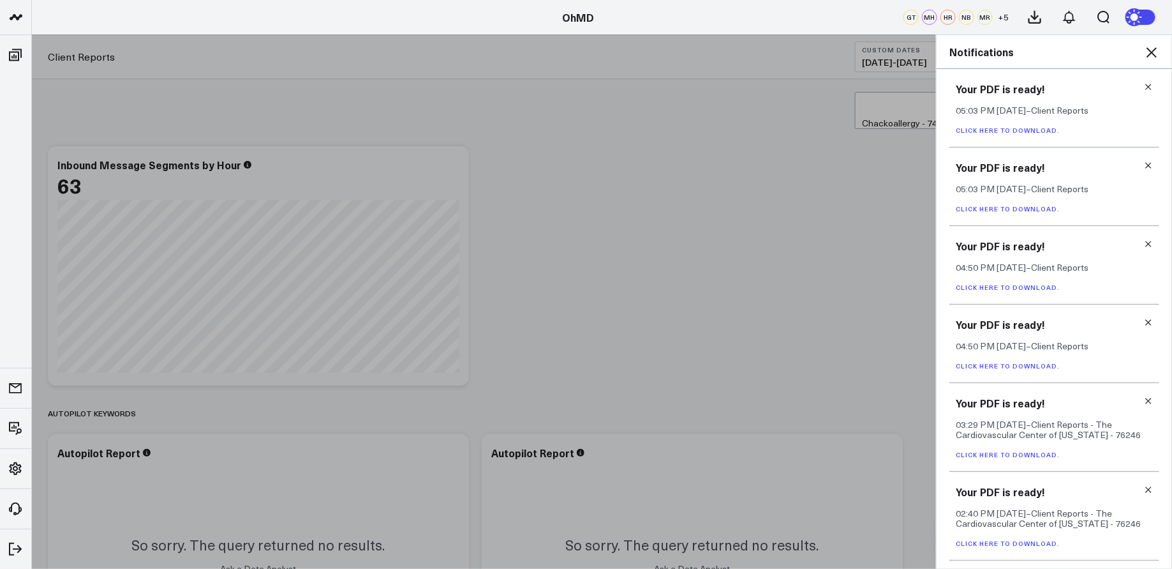
click at [1033, 132] on link "Click here to download." at bounding box center [1008, 130] width 104 height 9
